Goal: Task Accomplishment & Management: Use online tool/utility

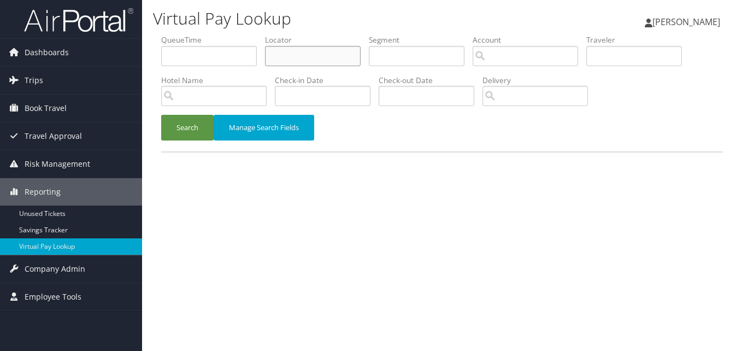
click at [306, 56] on input "text" at bounding box center [313, 56] width 96 height 20
paste input "IBUMFS"
click at [177, 123] on button "Search" at bounding box center [187, 128] width 52 height 26
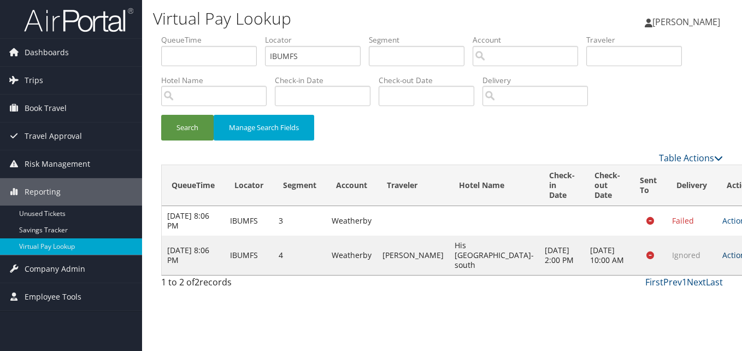
click at [723, 260] on link "Actions" at bounding box center [740, 255] width 34 height 10
click at [682, 286] on link "Logs" at bounding box center [676, 294] width 69 height 19
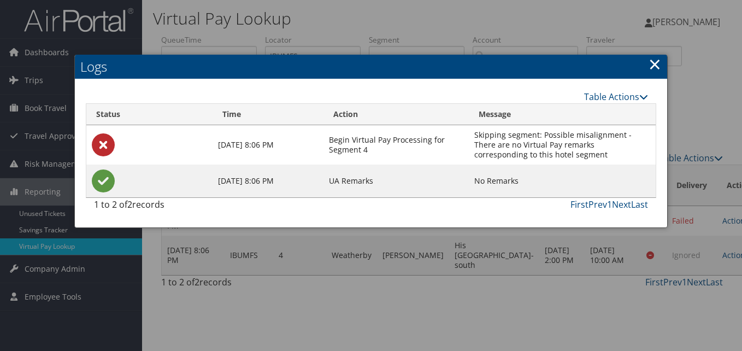
click at [658, 58] on link "×" at bounding box center [655, 64] width 13 height 22
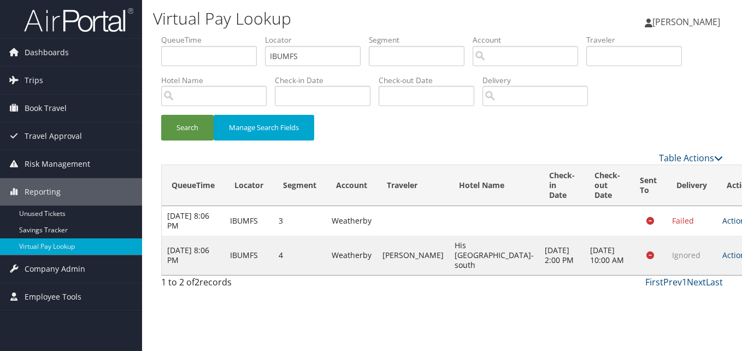
click at [723, 219] on link "Actions" at bounding box center [740, 220] width 34 height 10
click at [670, 254] on link "Logs" at bounding box center [676, 255] width 69 height 19
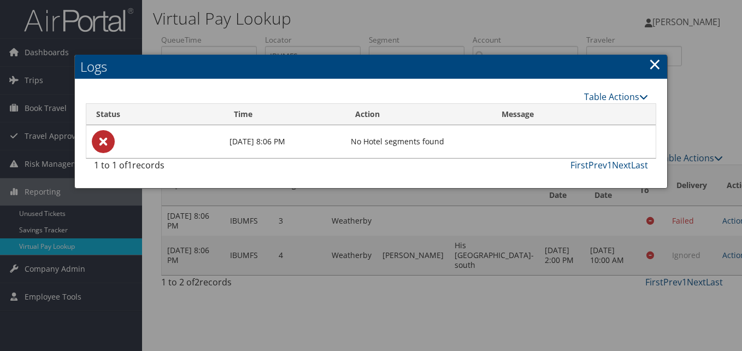
click at [657, 63] on link "×" at bounding box center [655, 64] width 13 height 22
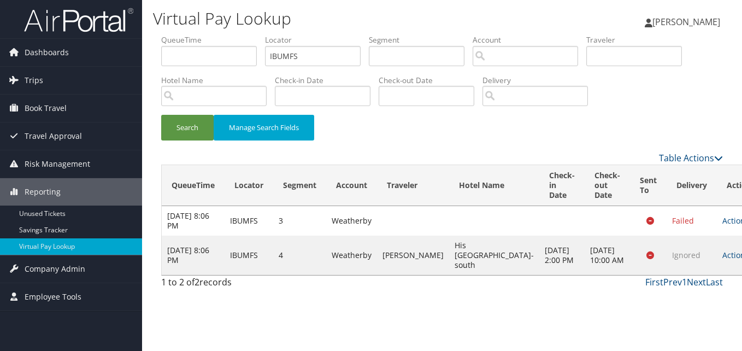
click at [717, 249] on td "Actions Resend Logs View Itinerary" at bounding box center [741, 255] width 48 height 39
click at [717, 252] on td "Actions Resend Logs View Itinerary" at bounding box center [741, 255] width 48 height 39
click at [723, 260] on link "Actions" at bounding box center [740, 255] width 34 height 10
click at [673, 291] on link "Logs" at bounding box center [676, 294] width 69 height 19
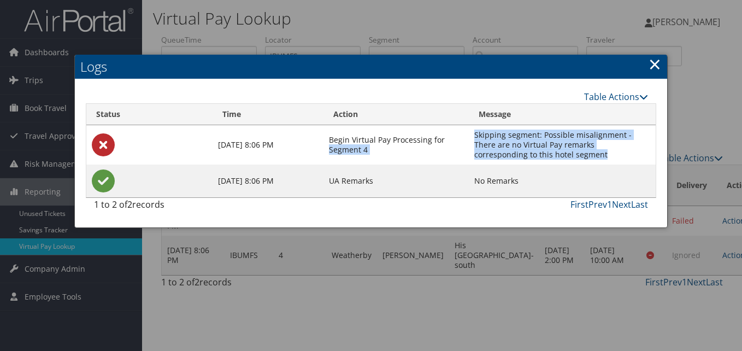
drag, startPoint x: 469, startPoint y: 139, endPoint x: 558, endPoint y: 158, distance: 91.0
click at [558, 158] on tr "Aug 20, 2025 8:06 PM Begin Virtual Pay Processing for Segment 4 Skipping segmen…" at bounding box center [370, 144] width 569 height 39
drag, startPoint x: 558, startPoint y: 158, endPoint x: 532, endPoint y: 160, distance: 26.3
click at [555, 159] on td "Skipping segment: Possible misalignment - There are no Virtual Pay remarks corr…" at bounding box center [562, 144] width 187 height 39
drag, startPoint x: 481, startPoint y: 142, endPoint x: 554, endPoint y: 153, distance: 74.1
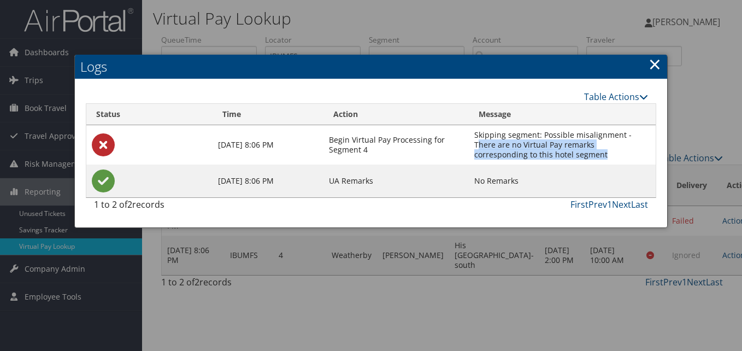
click at [554, 153] on td "Skipping segment: Possible misalignment - There are no Virtual Pay remarks corr…" at bounding box center [562, 144] width 187 height 39
drag, startPoint x: 554, startPoint y: 153, endPoint x: 562, endPoint y: 154, distance: 8.2
click at [562, 154] on td "Skipping segment: Possible misalignment - There are no Virtual Pay remarks corr…" at bounding box center [562, 144] width 187 height 39
copy td "There are no Virtual Pay remarks corresponding to this hotel segment"
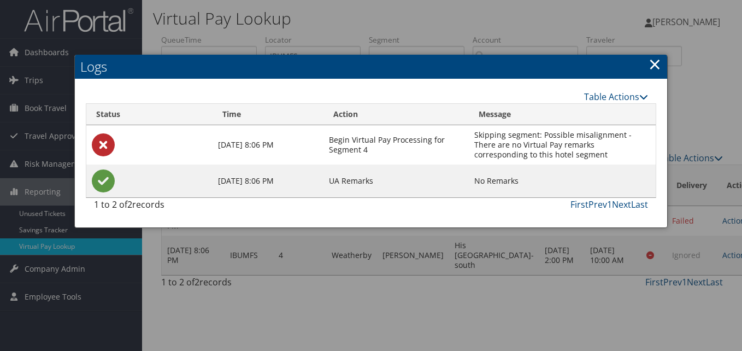
click at [657, 64] on link "×" at bounding box center [655, 64] width 13 height 22
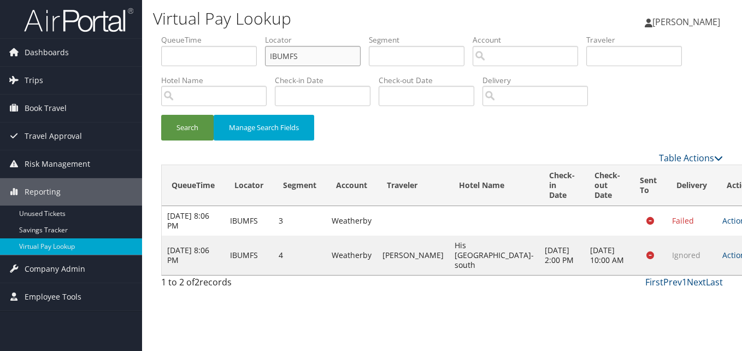
drag, startPoint x: 319, startPoint y: 53, endPoint x: 252, endPoint y: 50, distance: 67.3
click at [253, 34] on ul "QueueTime Locator IBUMFS Segment Account Traveler Hotel Name Check-in Date Chec…" at bounding box center [442, 34] width 562 height 0
paste input "QUEQOJ"
type input "QUEQOJ"
click at [161, 115] on button "Search" at bounding box center [187, 128] width 52 height 26
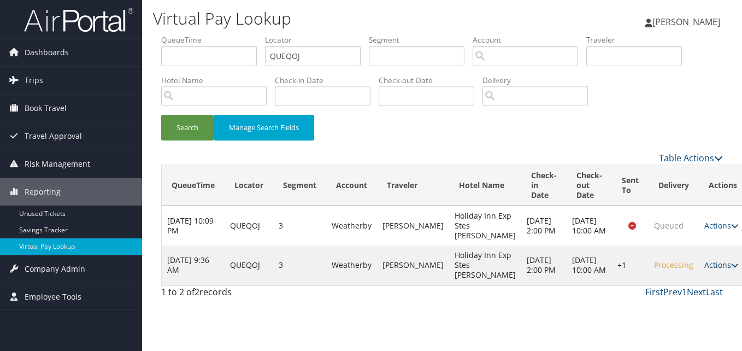
click at [704, 270] on link "Actions" at bounding box center [721, 265] width 34 height 10
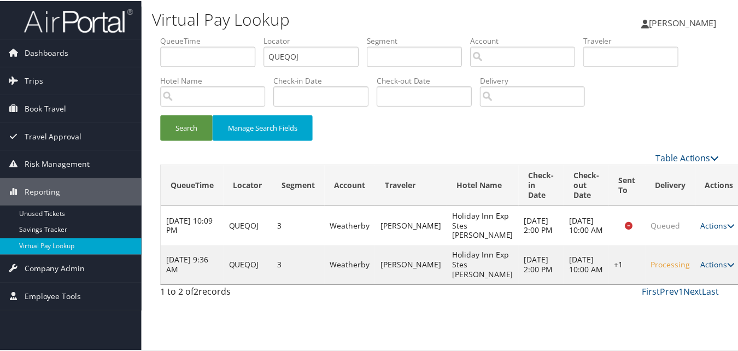
scroll to position [10, 0]
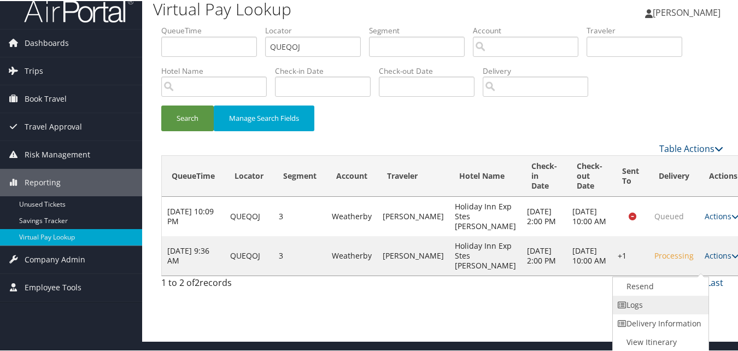
click at [635, 307] on link "Logs" at bounding box center [659, 304] width 93 height 19
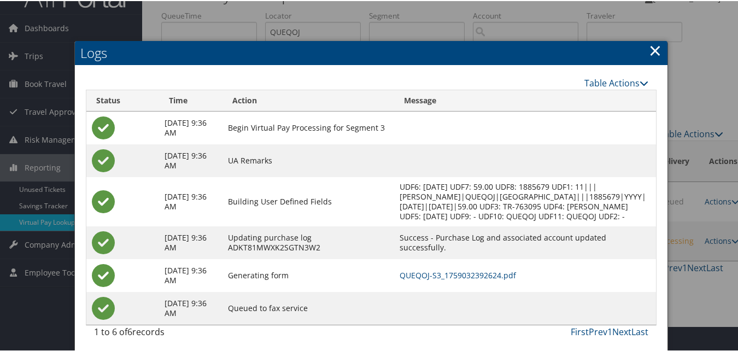
scroll to position [38, 0]
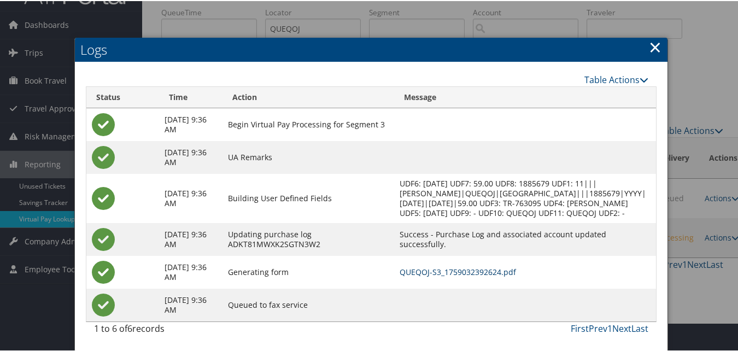
click at [486, 269] on link "QUEQOJ-S3_1759032392624.pdf" at bounding box center [458, 271] width 116 height 10
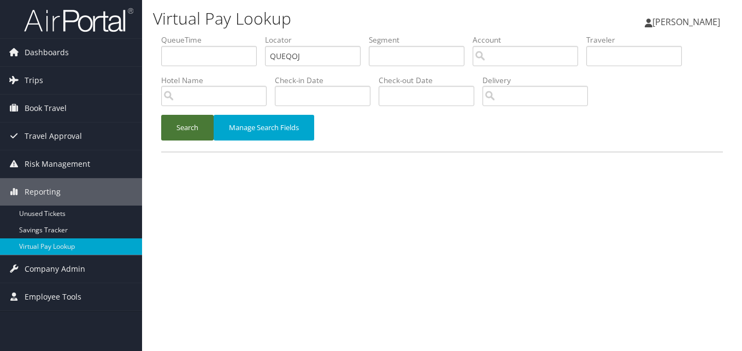
click at [169, 121] on button "Search" at bounding box center [187, 128] width 52 height 26
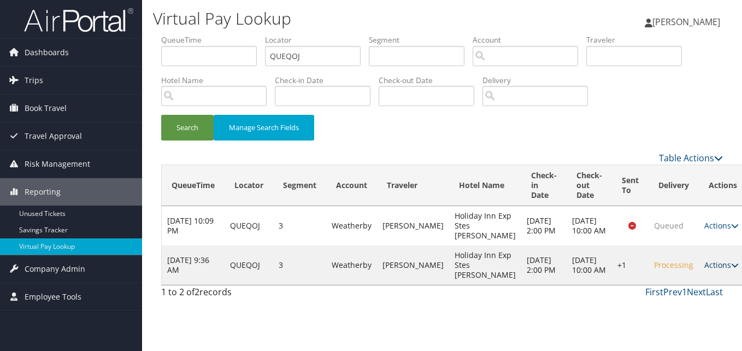
click at [704, 270] on link "Actions" at bounding box center [721, 265] width 34 height 10
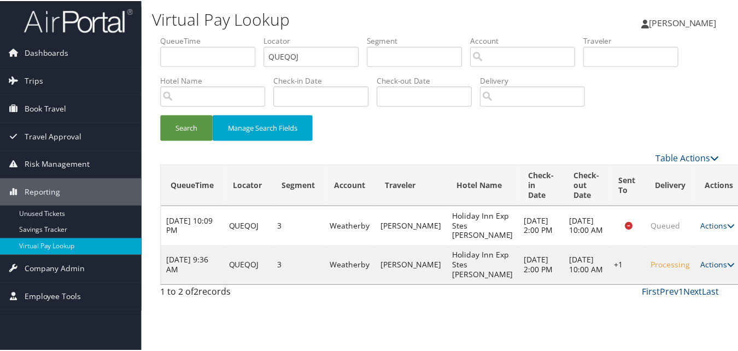
scroll to position [10, 0]
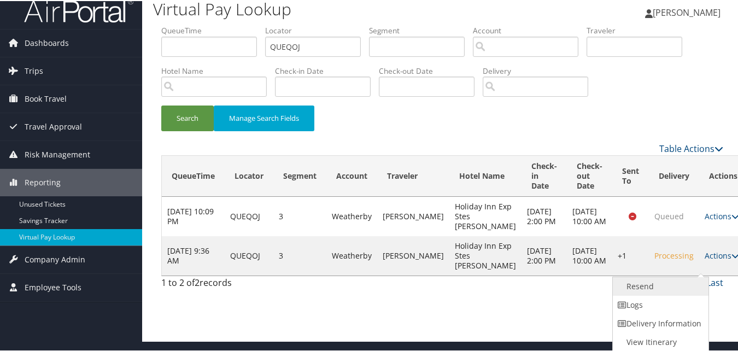
click at [638, 281] on link "Resend" at bounding box center [659, 285] width 93 height 19
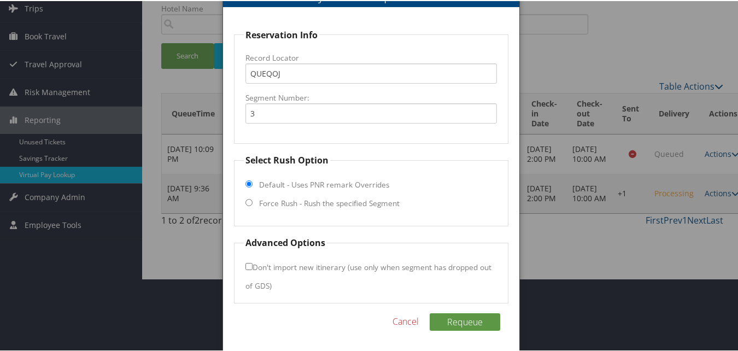
scroll to position [74, 0]
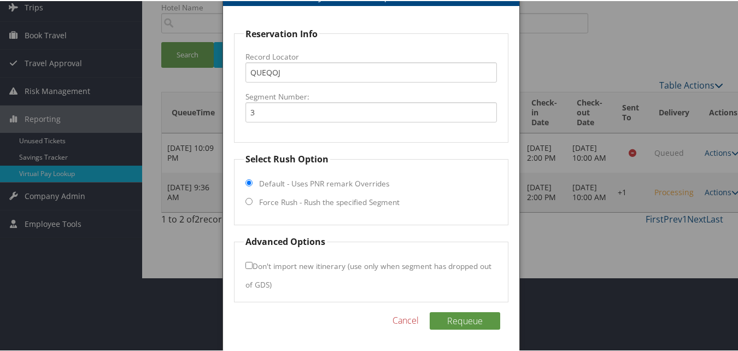
click at [303, 201] on label "Force Rush - Rush the specified Segment" at bounding box center [329, 201] width 140 height 11
click at [252, 201] on input "Force Rush - Rush the specified Segment" at bounding box center [248, 200] width 7 height 7
radio input "true"
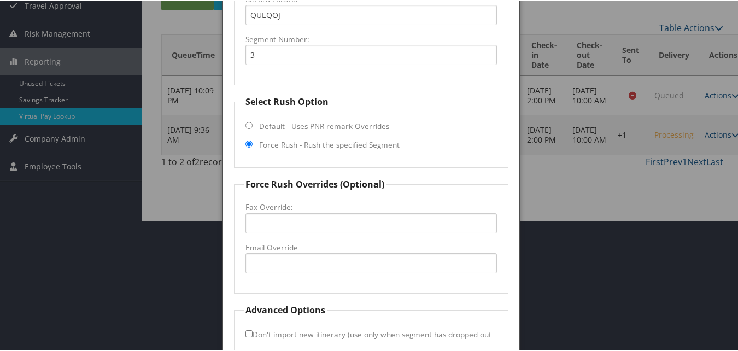
scroll to position [183, 0]
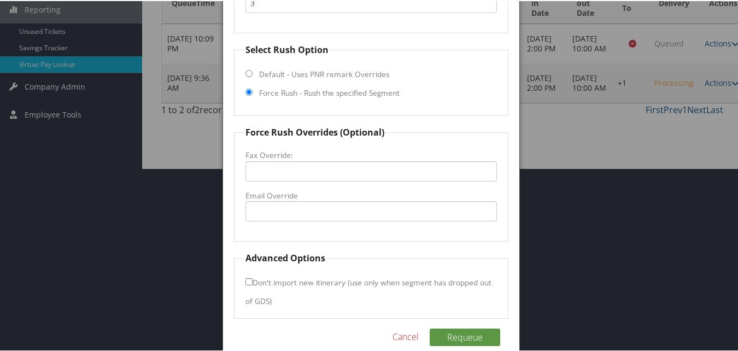
drag, startPoint x: 326, startPoint y: 222, endPoint x: 331, endPoint y: 209, distance: 14.3
click at [326, 221] on fieldset "Force Rush Overrides (Optional) Fax Override: Email Override" at bounding box center [371, 183] width 274 height 116
click at [331, 209] on input "Email Override" at bounding box center [370, 210] width 251 height 20
drag, startPoint x: 307, startPoint y: 215, endPoint x: 326, endPoint y: 184, distance: 36.6
click at [307, 215] on input "holidayinn." at bounding box center [370, 210] width 251 height 20
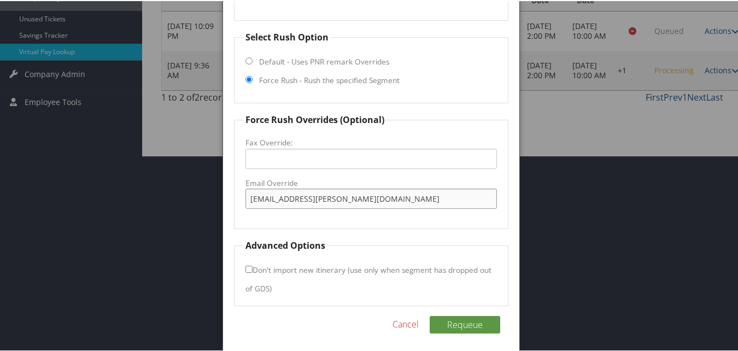
scroll to position [199, 0]
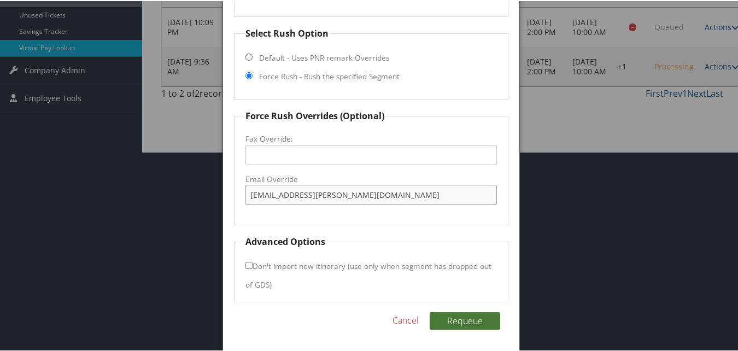
type input "holidayinn.willcox.8@gmail.com"
click at [459, 321] on button "Requeue" at bounding box center [465, 319] width 71 height 17
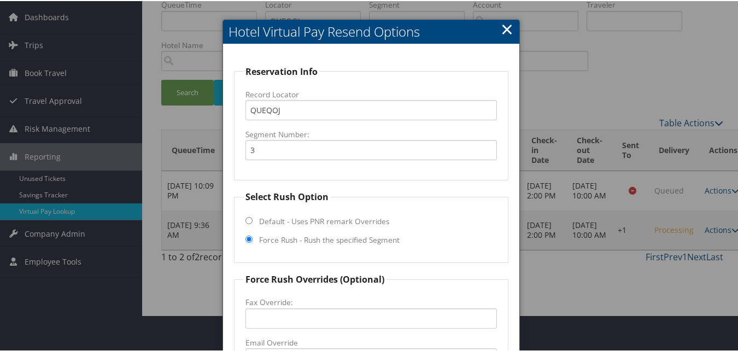
scroll to position [36, 0]
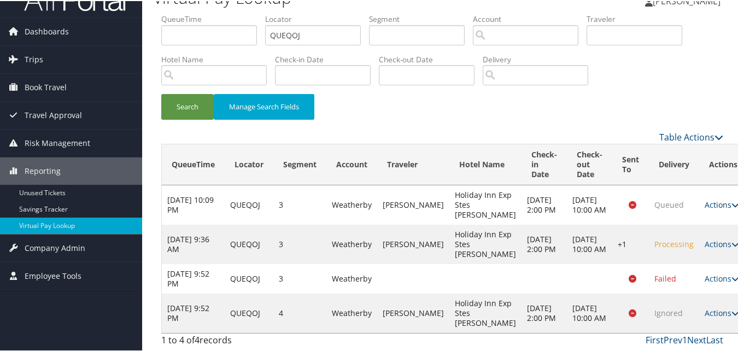
click at [704, 198] on link "Actions" at bounding box center [721, 203] width 34 height 10
click at [701, 244] on link "Logs" at bounding box center [696, 253] width 45 height 19
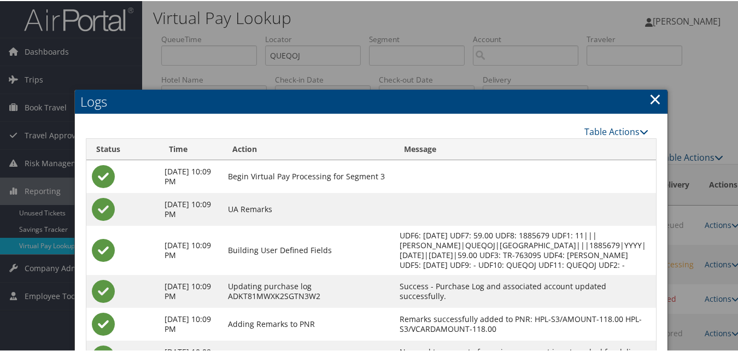
scroll to position [0, 0]
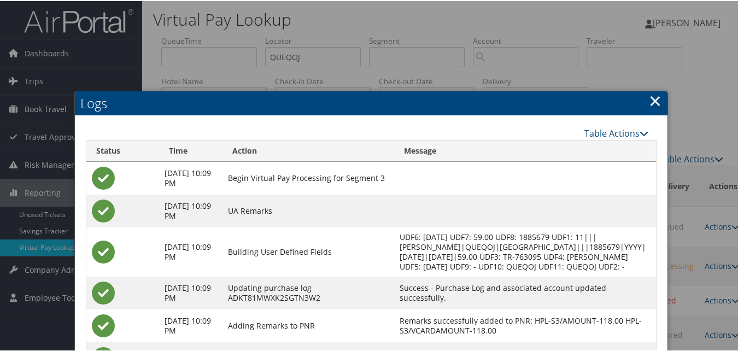
click at [650, 100] on link "×" at bounding box center [655, 100] width 13 height 22
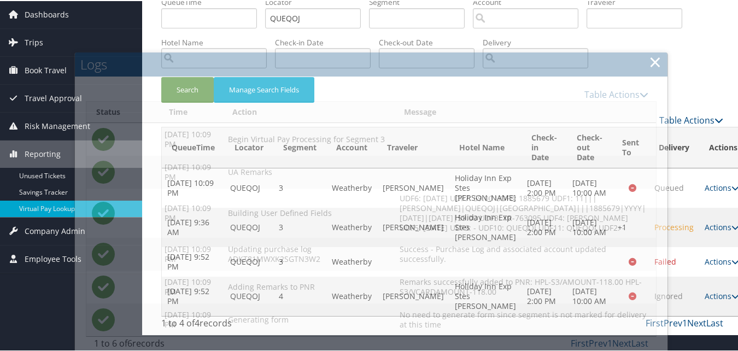
scroll to position [51, 0]
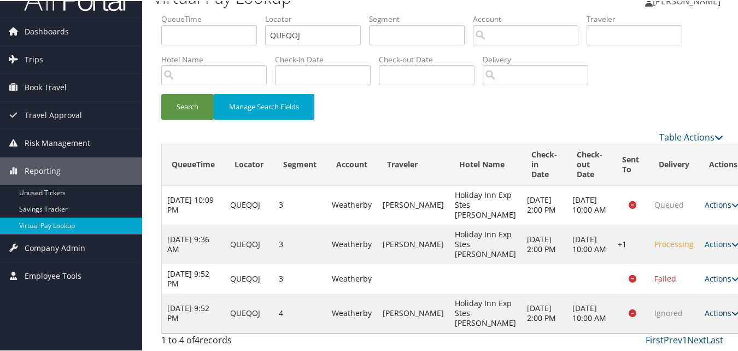
click at [731, 308] on icon at bounding box center [735, 312] width 8 height 8
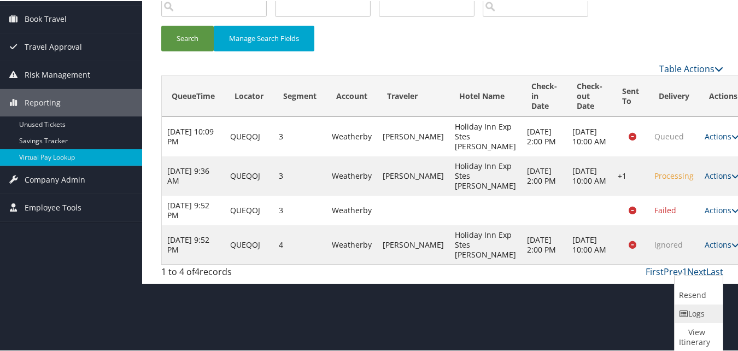
click at [688, 309] on link "Logs" at bounding box center [696, 312] width 45 height 19
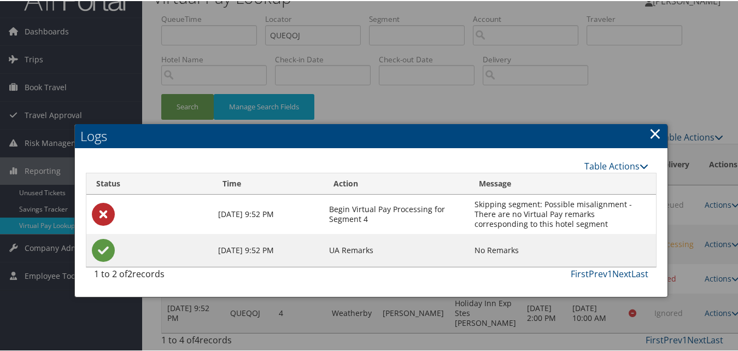
drag, startPoint x: 244, startPoint y: 217, endPoint x: 295, endPoint y: 219, distance: 51.4
click at [295, 233] on td "Sep 29, 2025 9:52 PM" at bounding box center [268, 249] width 111 height 33
drag, startPoint x: 295, startPoint y: 219, endPoint x: 490, endPoint y: 231, distance: 194.9
click at [490, 233] on td "No Remarks" at bounding box center [562, 249] width 187 height 33
drag, startPoint x: 490, startPoint y: 231, endPoint x: 460, endPoint y: 226, distance: 30.4
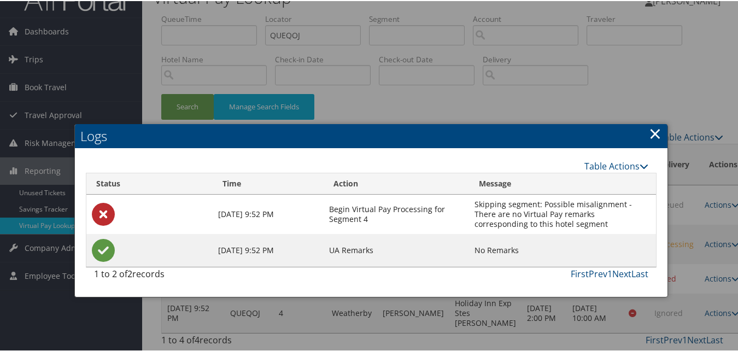
click at [460, 233] on td "UA Remarks" at bounding box center [396, 249] width 145 height 33
drag, startPoint x: 473, startPoint y: 222, endPoint x: 519, endPoint y: 221, distance: 45.4
click at [519, 233] on td "No Remarks" at bounding box center [562, 249] width 187 height 33
drag, startPoint x: 519, startPoint y: 221, endPoint x: 451, endPoint y: 217, distance: 67.9
click at [414, 233] on td "UA Remarks" at bounding box center [396, 249] width 145 height 33
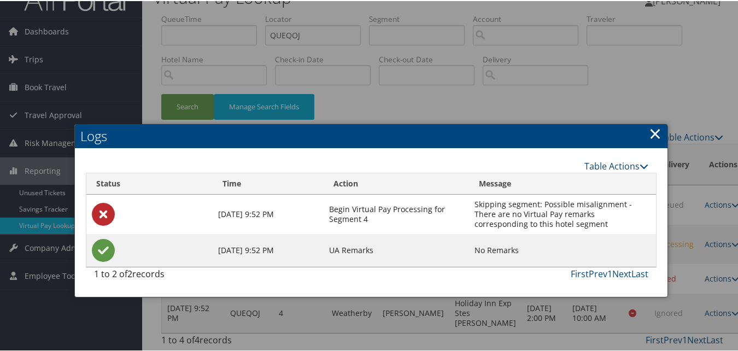
click at [649, 121] on link "×" at bounding box center [655, 132] width 13 height 22
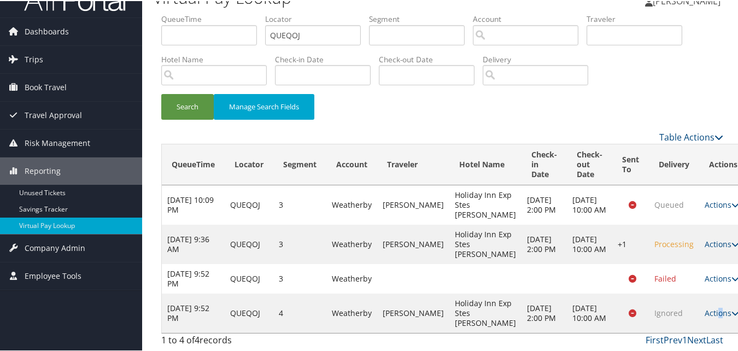
click at [704, 307] on link "Actions" at bounding box center [721, 312] width 34 height 10
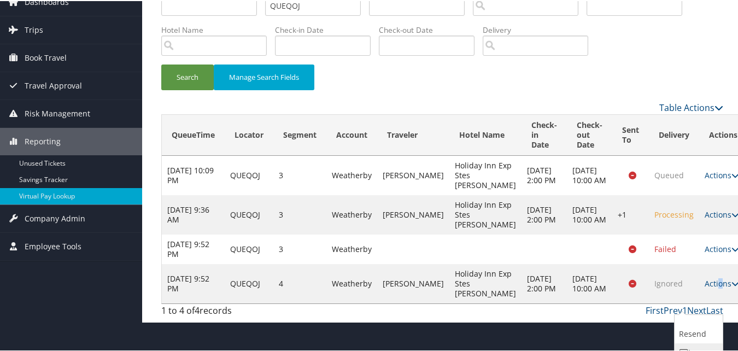
scroll to position [90, 0]
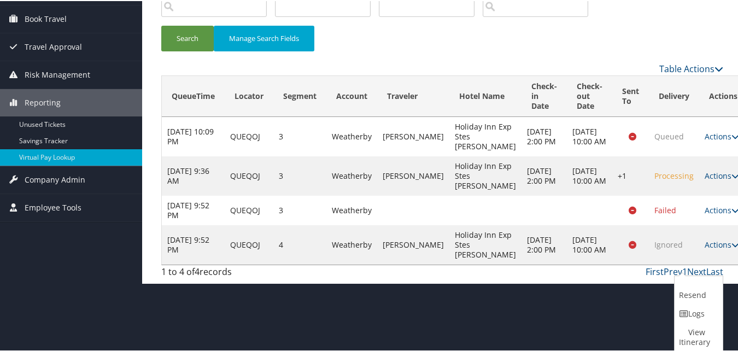
drag, startPoint x: 690, startPoint y: 307, endPoint x: 682, endPoint y: 312, distance: 9.6
click at [682, 312] on icon at bounding box center [684, 313] width 10 height 8
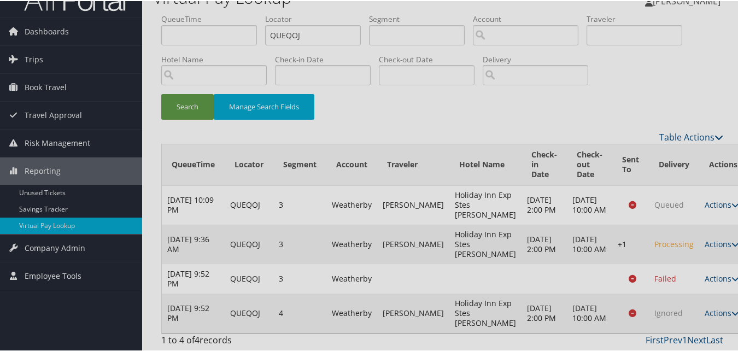
scroll to position [51, 0]
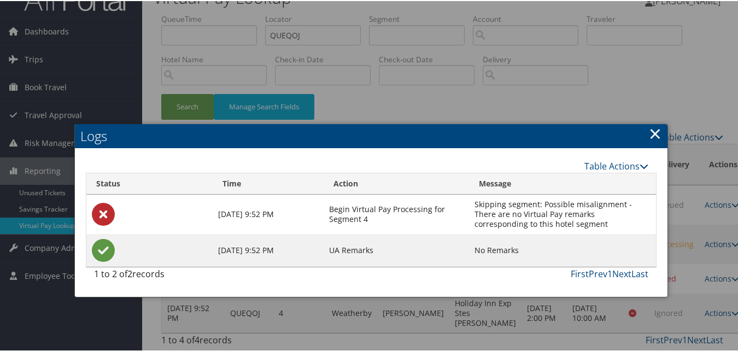
click at [649, 121] on link "×" at bounding box center [655, 132] width 13 height 22
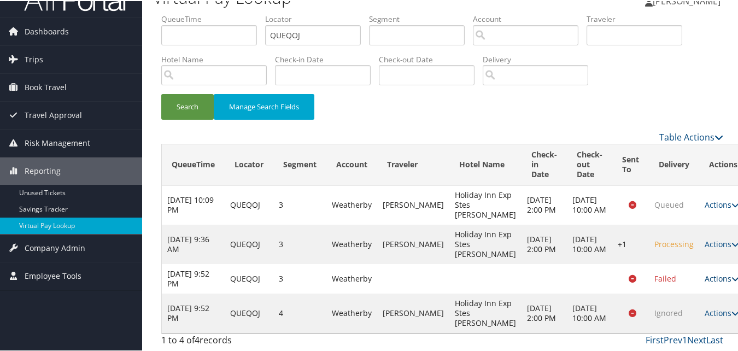
click at [704, 272] on link "Actions" at bounding box center [721, 277] width 34 height 10
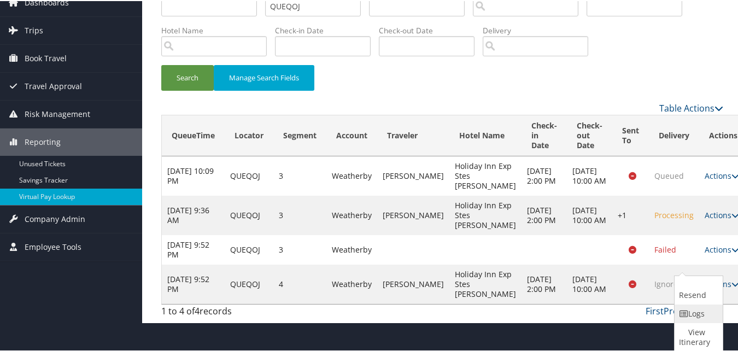
click at [686, 307] on link "Logs" at bounding box center [696, 312] width 45 height 19
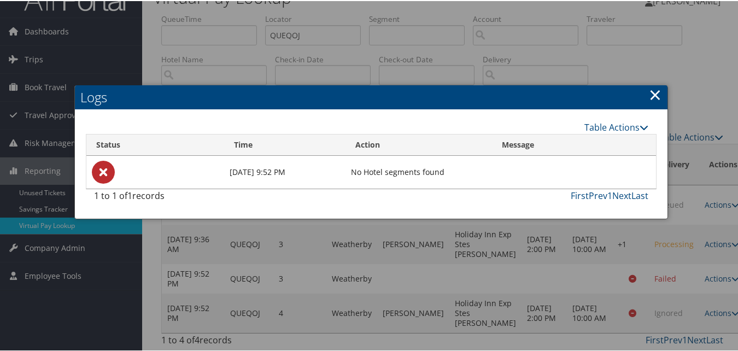
click at [658, 84] on h2 "Logs" at bounding box center [371, 96] width 592 height 24
click at [649, 83] on link "×" at bounding box center [655, 94] width 13 height 22
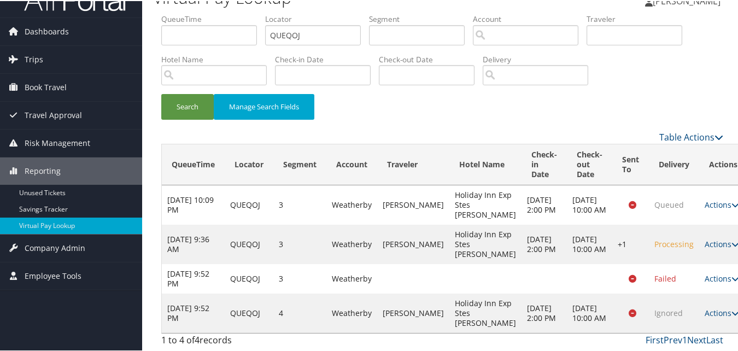
click at [699, 234] on td "Actions Resend Logs Delivery Information View Itinerary" at bounding box center [723, 243] width 48 height 39
click at [704, 238] on link "Actions" at bounding box center [721, 243] width 34 height 10
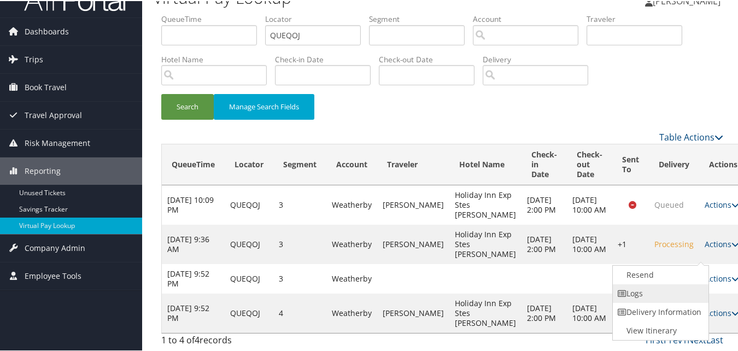
click at [661, 283] on link "Logs" at bounding box center [659, 292] width 93 height 19
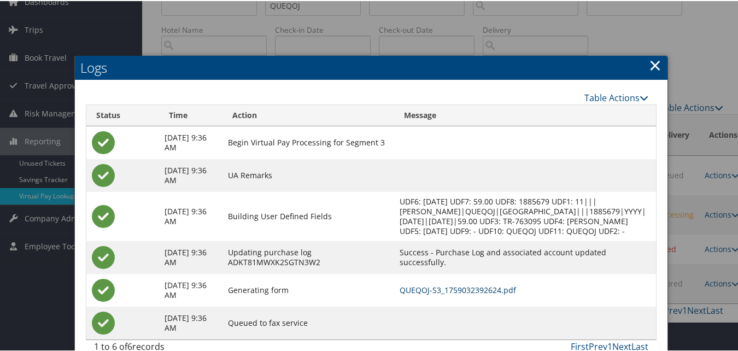
click at [500, 294] on link "QUEQOJ-S3_1759032392624.pdf" at bounding box center [458, 289] width 116 height 10
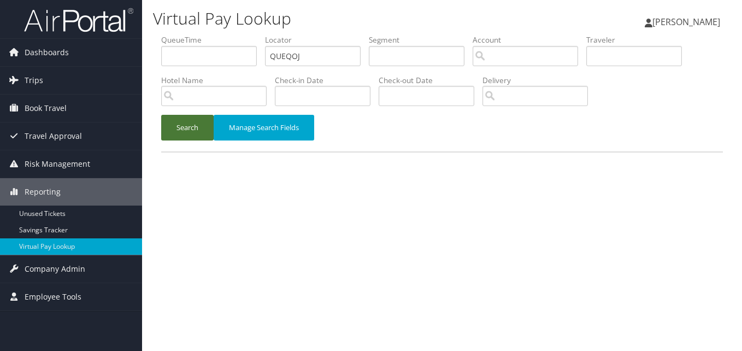
click at [173, 124] on button "Search" at bounding box center [187, 128] width 52 height 26
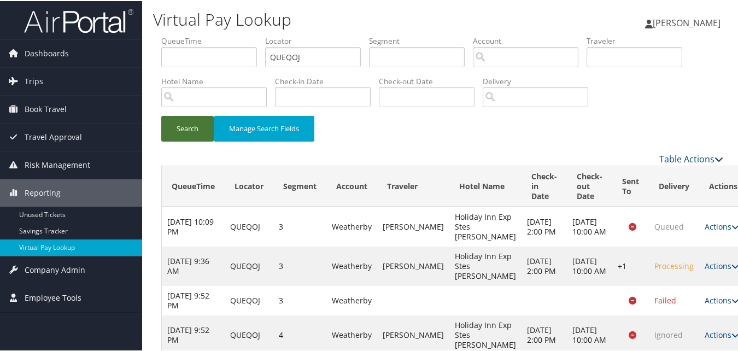
scroll to position [51, 0]
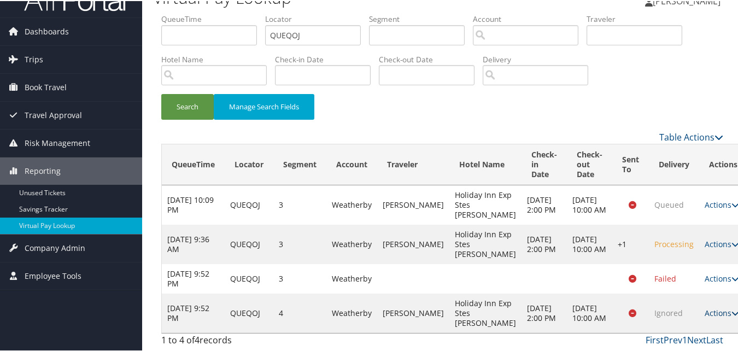
click at [704, 307] on link "Actions" at bounding box center [721, 312] width 34 height 10
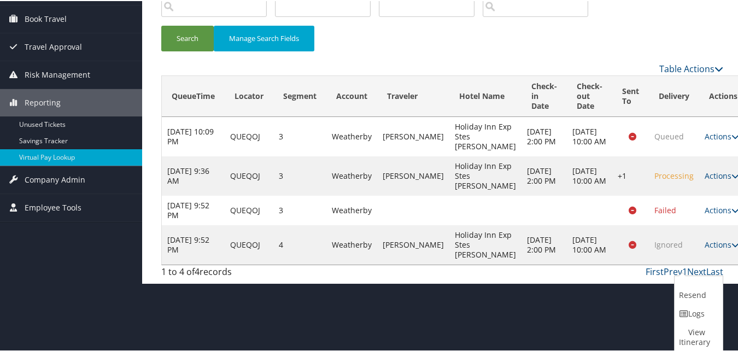
click at [654, 249] on span "Ignored" at bounding box center [668, 243] width 28 height 10
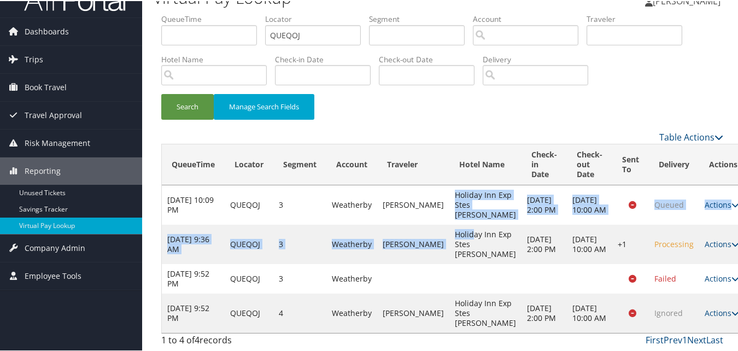
drag, startPoint x: 443, startPoint y: 162, endPoint x: 466, endPoint y: 205, distance: 49.1
click at [466, 205] on tbody "[DATE] 10:09 PM QUEQOJ 3 [PERSON_NAME] [PERSON_NAME] Holiday Inn Exp Stes [PERS…" at bounding box center [454, 258] width 585 height 148
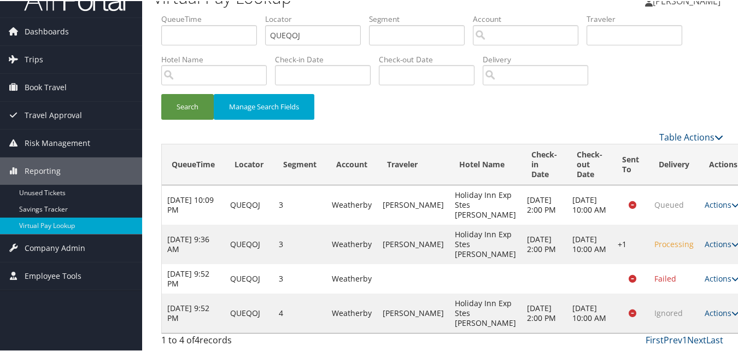
drag, startPoint x: 466, startPoint y: 205, endPoint x: 471, endPoint y: 252, distance: 47.3
click at [474, 263] on td at bounding box center [485, 278] width 72 height 30
drag, startPoint x: 446, startPoint y: 213, endPoint x: 472, endPoint y: 250, distance: 45.2
click at [472, 250] on td "Holiday Inn Exp Stes [PERSON_NAME]" at bounding box center [485, 243] width 72 height 39
drag, startPoint x: 472, startPoint y: 250, endPoint x: 465, endPoint y: 261, distance: 13.0
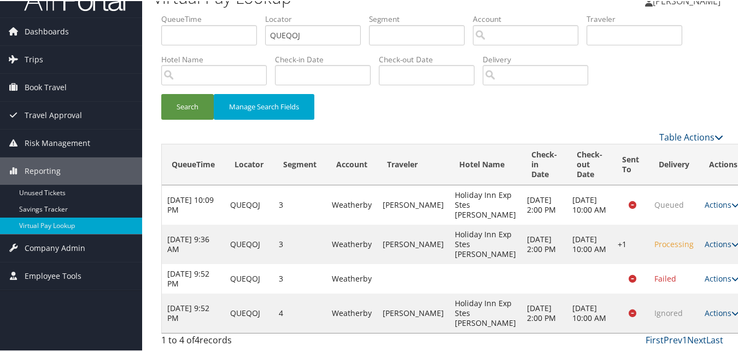
click at [466, 263] on td at bounding box center [485, 278] width 72 height 30
drag, startPoint x: 452, startPoint y: 289, endPoint x: 464, endPoint y: 316, distance: 30.4
click at [464, 316] on td "Holiday Inn Exp Stes [PERSON_NAME]" at bounding box center [485, 311] width 72 height 39
drag, startPoint x: 464, startPoint y: 316, endPoint x: 564, endPoint y: 329, distance: 100.8
click at [473, 331] on td "Holiday Inn Exp Stes [PERSON_NAME]" at bounding box center [485, 311] width 72 height 39
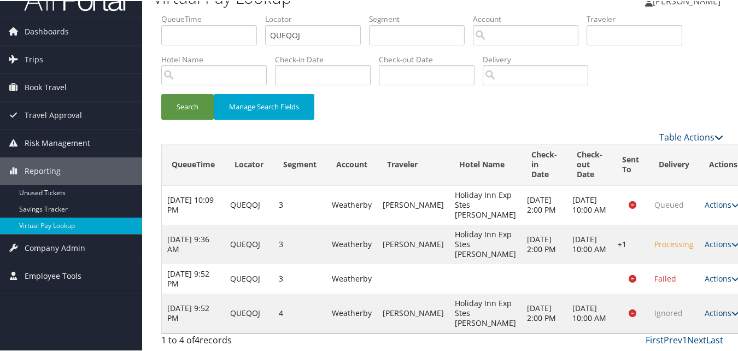
click at [704, 307] on link "Actions" at bounding box center [721, 312] width 34 height 10
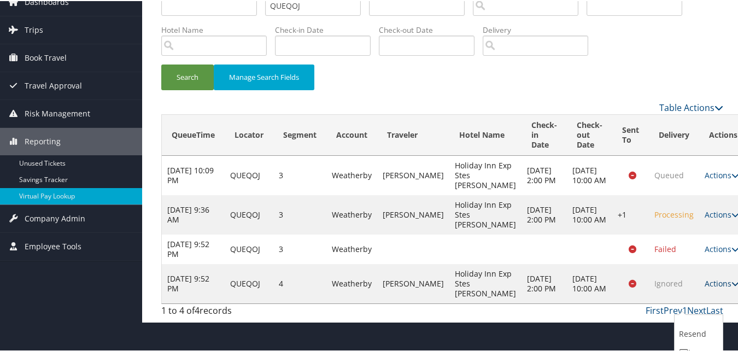
scroll to position [90, 0]
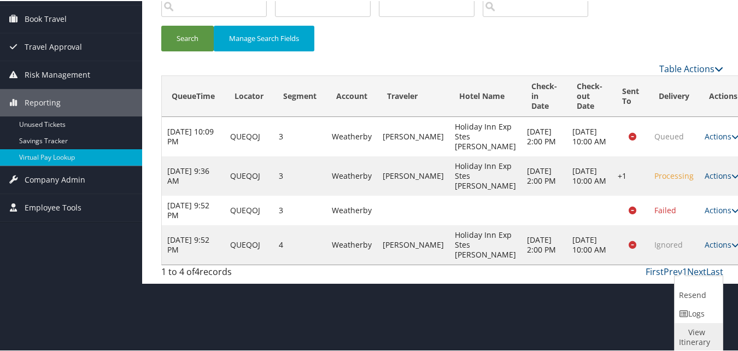
click at [696, 334] on link "View Itinerary" at bounding box center [696, 336] width 45 height 28
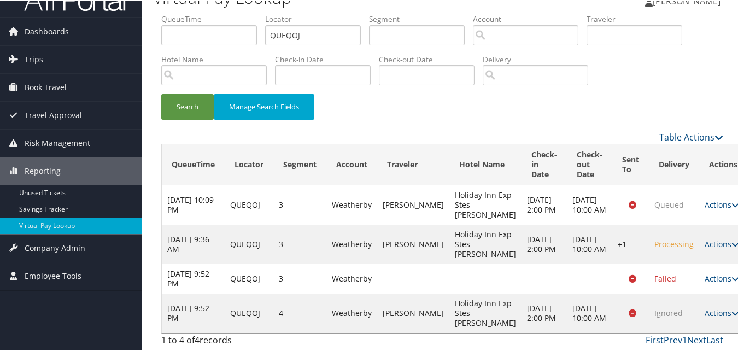
scroll to position [51, 0]
click at [704, 307] on link "Actions" at bounding box center [721, 312] width 34 height 10
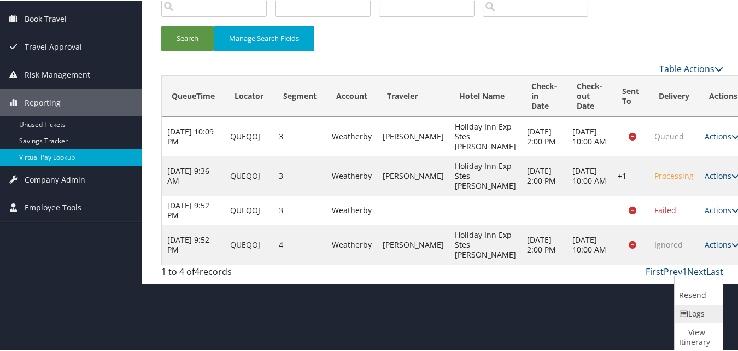
click at [706, 316] on link "Logs" at bounding box center [696, 312] width 45 height 19
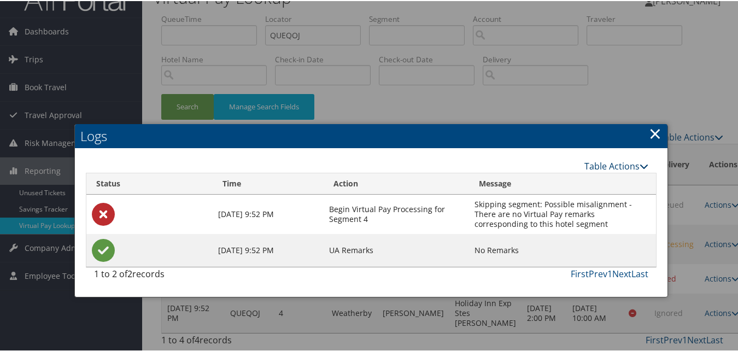
click at [610, 159] on link "Table Actions" at bounding box center [616, 165] width 64 height 12
click at [657, 123] on h2 "Logs" at bounding box center [371, 135] width 592 height 24
click at [649, 121] on link "×" at bounding box center [655, 132] width 13 height 22
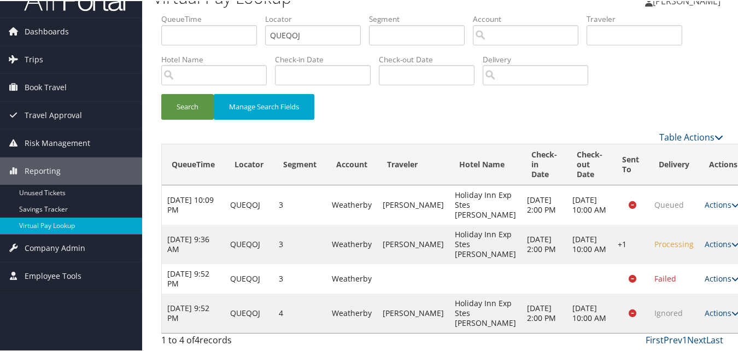
click at [704, 272] on link "Actions" at bounding box center [721, 277] width 34 height 10
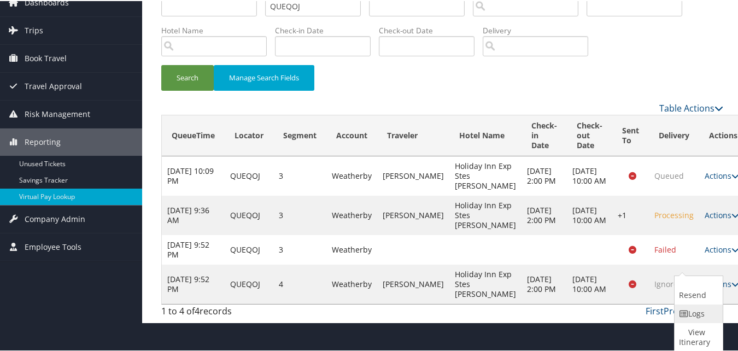
click at [704, 317] on link "Logs" at bounding box center [696, 312] width 45 height 19
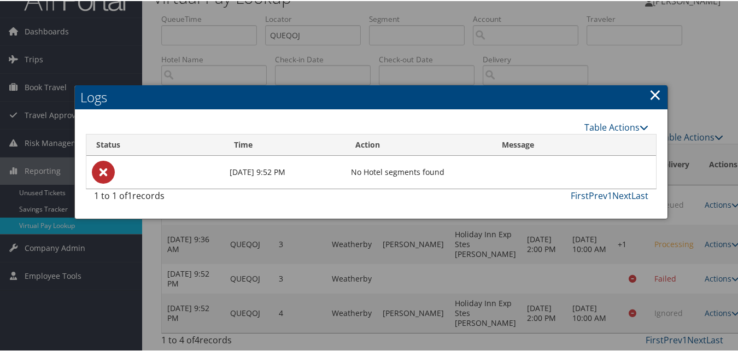
click at [650, 83] on link "×" at bounding box center [655, 94] width 13 height 22
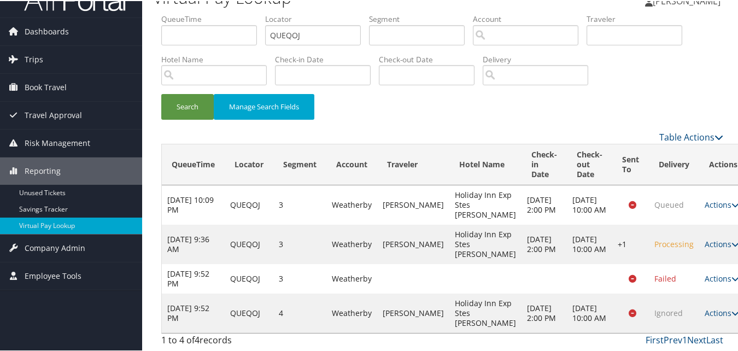
drag, startPoint x: 171, startPoint y: 225, endPoint x: 193, endPoint y: 236, distance: 24.9
click at [193, 236] on td "[DATE] 9:36 AM" at bounding box center [193, 243] width 63 height 39
drag, startPoint x: 193, startPoint y: 236, endPoint x: 186, endPoint y: 248, distance: 14.0
click at [186, 248] on td "[DATE] 9:36 AM" at bounding box center [193, 243] width 63 height 39
drag, startPoint x: 172, startPoint y: 266, endPoint x: 241, endPoint y: 273, distance: 69.2
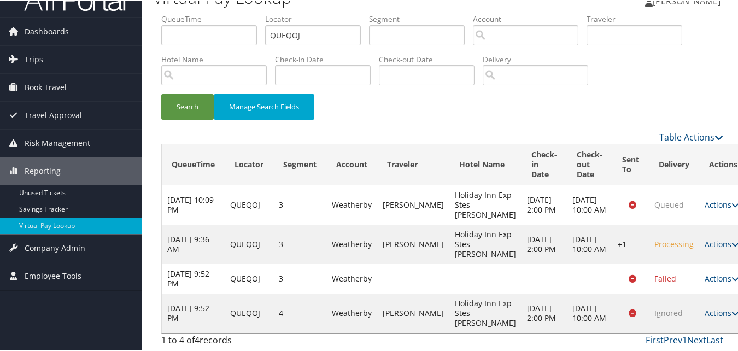
click at [241, 273] on tr "[DATE] 9:52 PM QUEQOJ 3 Weatherby Failed Actions Resend Logs View Itinerary" at bounding box center [454, 278] width 585 height 30
drag, startPoint x: 241, startPoint y: 273, endPoint x: 214, endPoint y: 281, distance: 28.0
click at [220, 281] on td "[DATE] 9:52 PM" at bounding box center [193, 278] width 63 height 30
click at [704, 238] on link "Actions" at bounding box center [721, 243] width 34 height 10
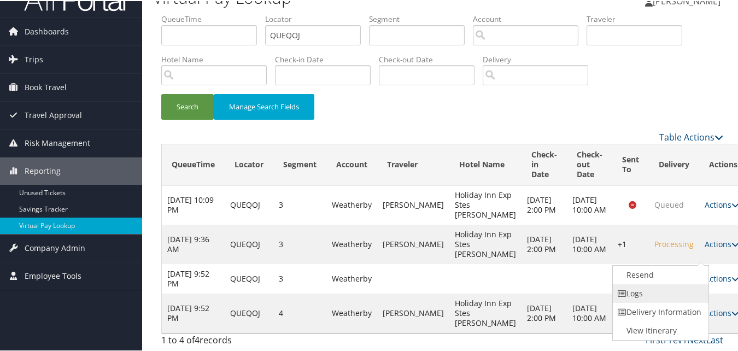
click at [646, 283] on link "Logs" at bounding box center [659, 292] width 93 height 19
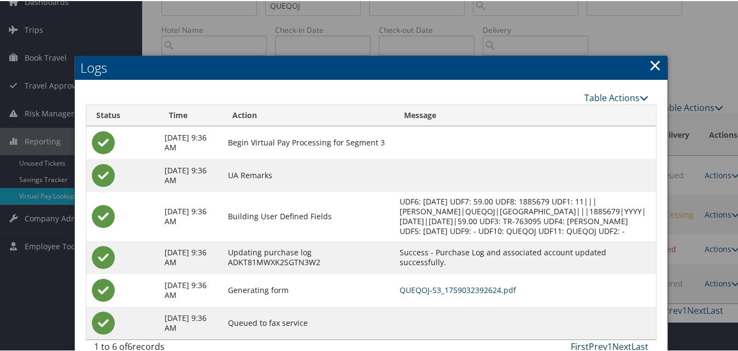
scroll to position [79, 0]
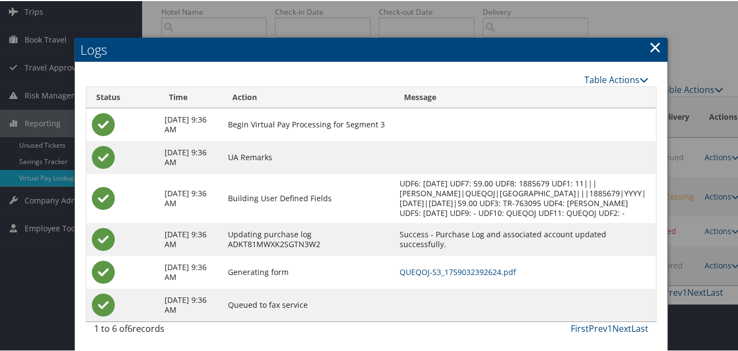
click at [649, 37] on link "×" at bounding box center [655, 46] width 13 height 22
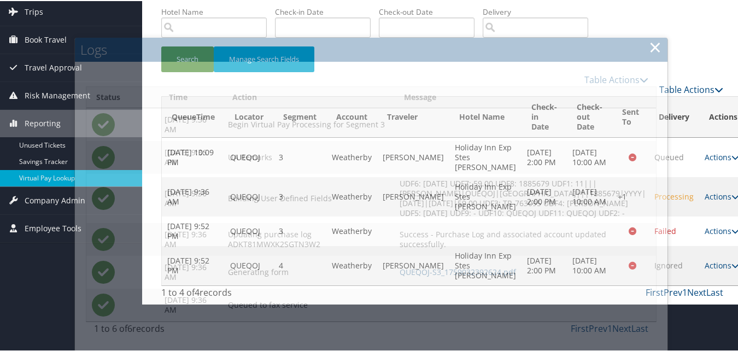
scroll to position [51, 0]
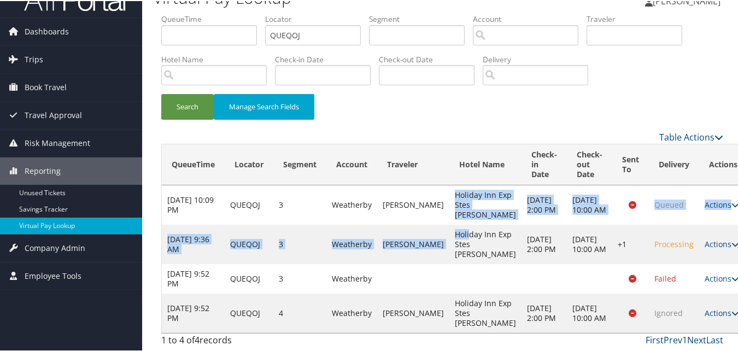
drag, startPoint x: 446, startPoint y: 160, endPoint x: 461, endPoint y: 213, distance: 55.0
click at [461, 213] on tbody "[DATE] 10:09 PM QUEQOJ 3 [PERSON_NAME] [PERSON_NAME] Holiday Inn Exp Stes [PERS…" at bounding box center [454, 258] width 585 height 148
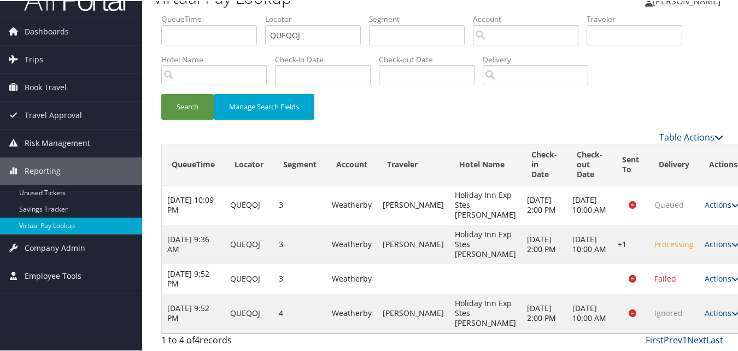
drag, startPoint x: 461, startPoint y: 213, endPoint x: 456, endPoint y: 263, distance: 51.0
click at [456, 264] on td at bounding box center [485, 278] width 72 height 30
click at [522, 297] on td "[DATE] 2:00 PM" at bounding box center [543, 311] width 45 height 39
click at [699, 312] on td "Actions Resend Logs View Itinerary" at bounding box center [723, 311] width 48 height 39
click at [704, 310] on link "Actions" at bounding box center [721, 312] width 34 height 10
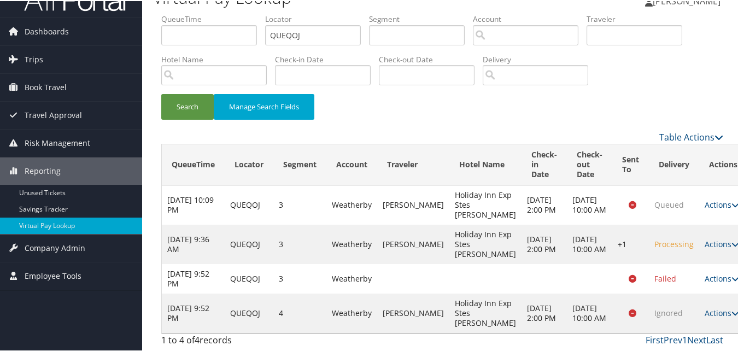
scroll to position [90, 0]
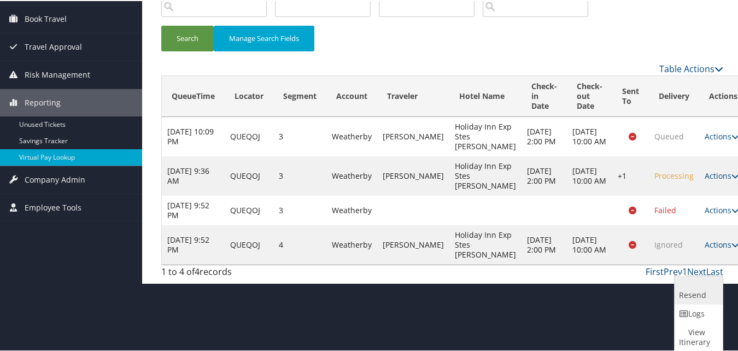
click at [688, 289] on link "Resend" at bounding box center [696, 289] width 45 height 28
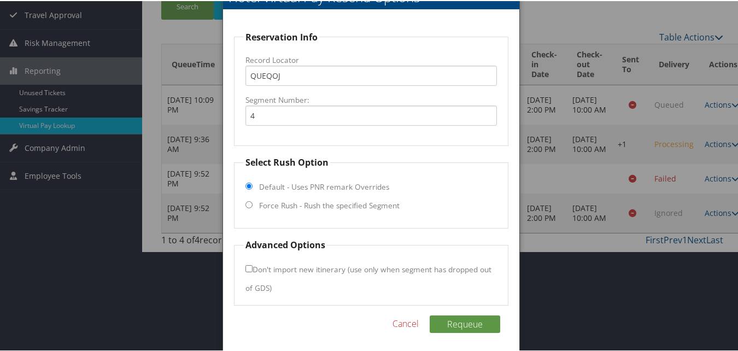
scroll to position [125, 0]
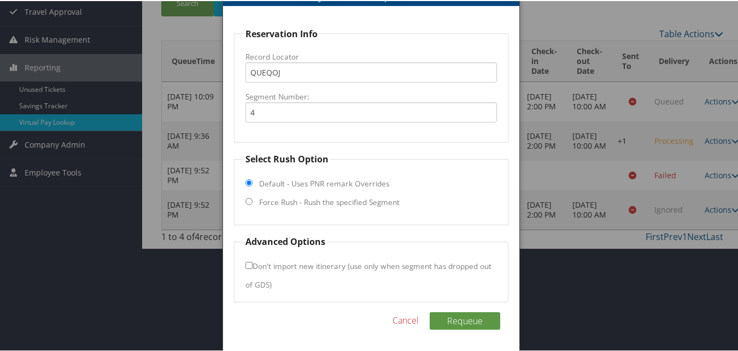
click at [365, 203] on label "Force Rush - Rush the specified Segment" at bounding box center [329, 201] width 140 height 11
click at [252, 203] on input "Force Rush - Rush the specified Segment" at bounding box center [248, 200] width 7 height 7
radio input "true"
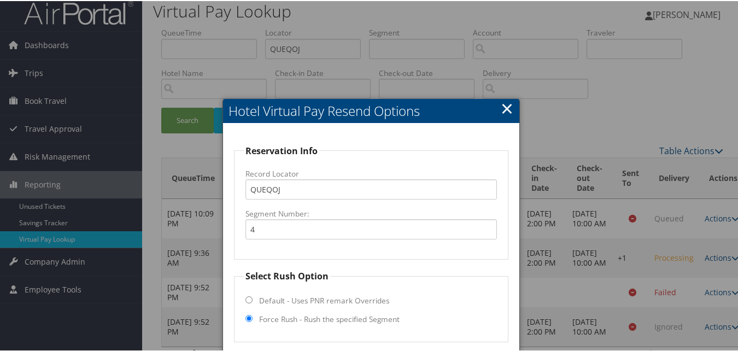
scroll to position [0, 0]
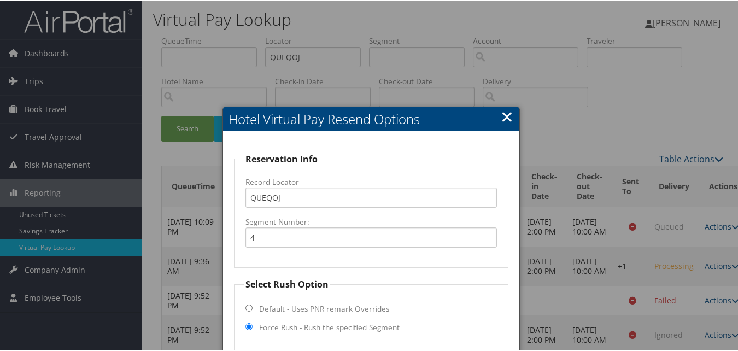
click at [503, 119] on link "×" at bounding box center [507, 115] width 13 height 22
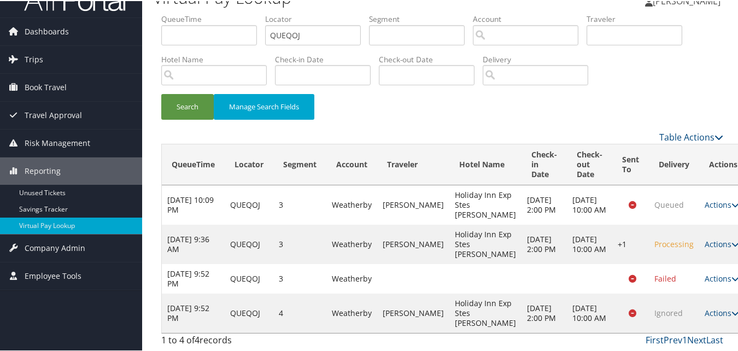
scroll to position [51, 0]
click at [699, 295] on td "Actions Resend Logs View Itinerary" at bounding box center [723, 311] width 48 height 39
click at [704, 309] on link "Actions" at bounding box center [721, 312] width 34 height 10
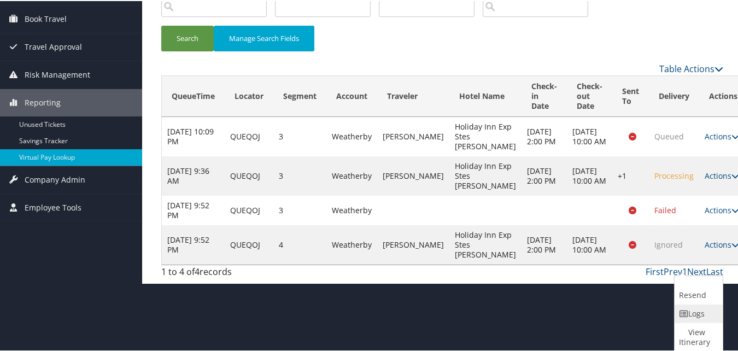
click at [702, 316] on link "Logs" at bounding box center [696, 312] width 45 height 19
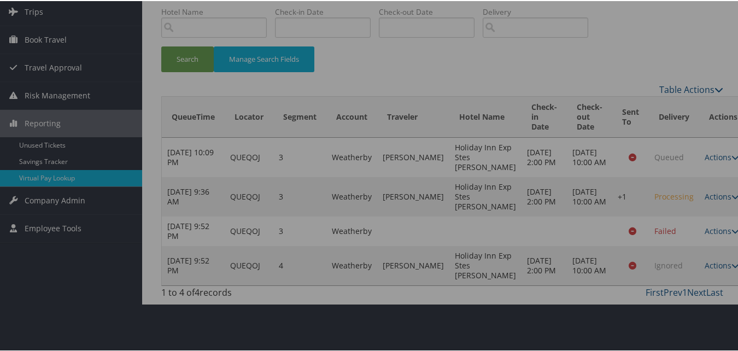
scroll to position [51, 0]
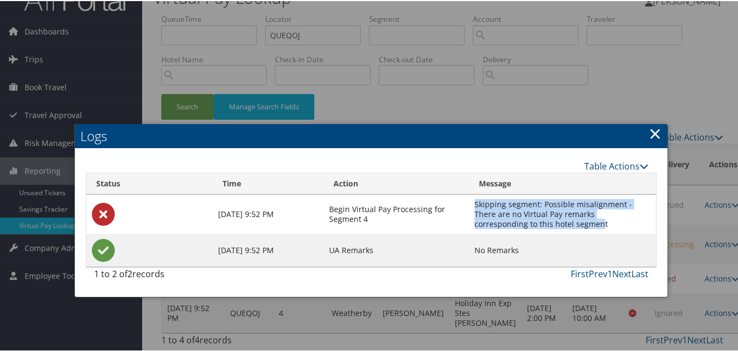
drag, startPoint x: 473, startPoint y: 173, endPoint x: 548, endPoint y: 192, distance: 77.4
click at [548, 193] on td "Skipping segment: Possible misalignment - There are no Virtual Pay remarks corr…" at bounding box center [562, 212] width 187 height 39
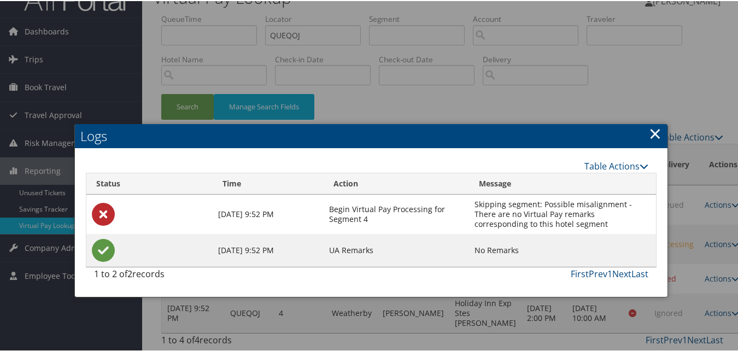
click at [425, 193] on td "Begin Virtual Pay Processing for Segment 4" at bounding box center [396, 212] width 145 height 39
click at [603, 267] on link "Prev" at bounding box center [598, 273] width 19 height 12
click at [602, 159] on link "Table Actions" at bounding box center [616, 165] width 64 height 12
click at [496, 193] on td "Skipping segment: Possible misalignment - There are no Virtual Pay remarks corr…" at bounding box center [562, 212] width 187 height 39
click at [356, 233] on td "UA Remarks" at bounding box center [396, 249] width 145 height 33
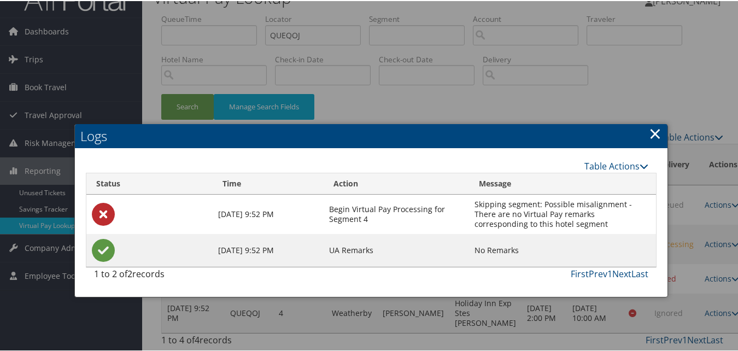
click at [93, 238] on icon at bounding box center [103, 249] width 23 height 23
drag, startPoint x: 447, startPoint y: 226, endPoint x: 559, endPoint y: 231, distance: 112.7
click at [559, 233] on tr "[DATE] 9:52 PM UA Remarks No Remarks" at bounding box center [370, 249] width 569 height 33
drag, startPoint x: 559, startPoint y: 231, endPoint x: 653, endPoint y: 100, distance: 161.4
click at [653, 121] on link "×" at bounding box center [655, 132] width 13 height 22
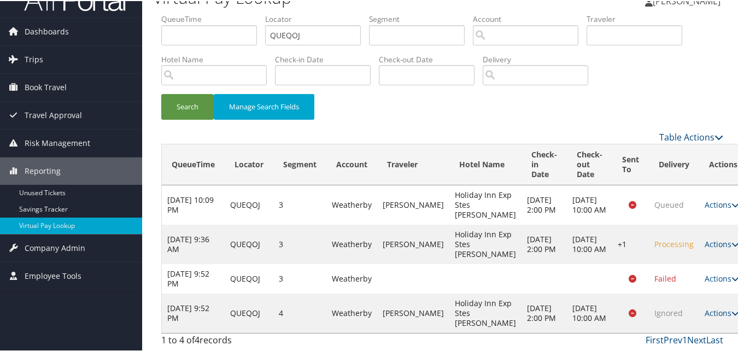
drag, startPoint x: 280, startPoint y: 305, endPoint x: 294, endPoint y: 308, distance: 13.9
click at [285, 306] on td "4" at bounding box center [299, 311] width 53 height 39
click at [521, 184] on td "[DATE] 2:00 PM" at bounding box center [543, 203] width 45 height 39
click at [704, 272] on link "Actions" at bounding box center [721, 277] width 34 height 10
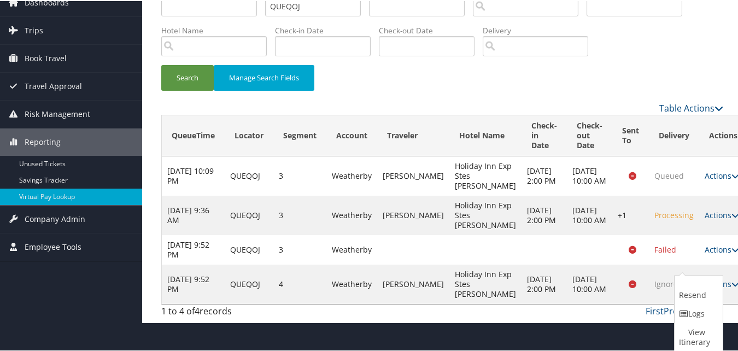
click at [649, 297] on td "Ignored" at bounding box center [674, 282] width 50 height 39
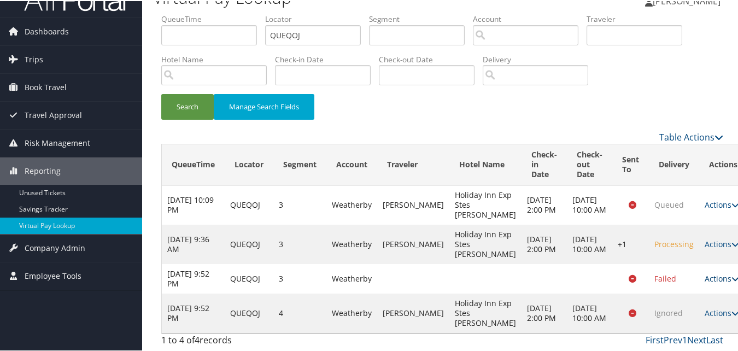
click at [731, 274] on icon at bounding box center [735, 278] width 8 height 8
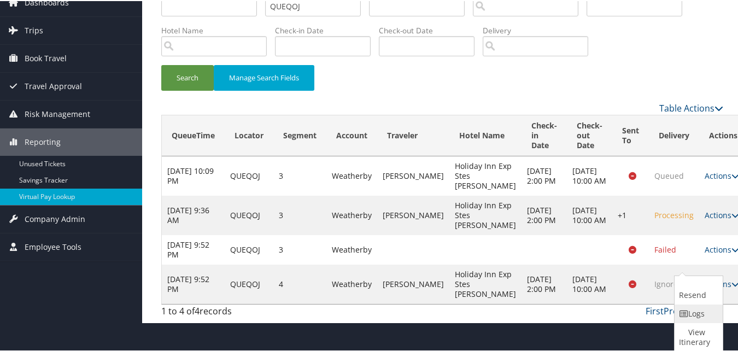
click at [702, 319] on link "Logs" at bounding box center [696, 312] width 45 height 19
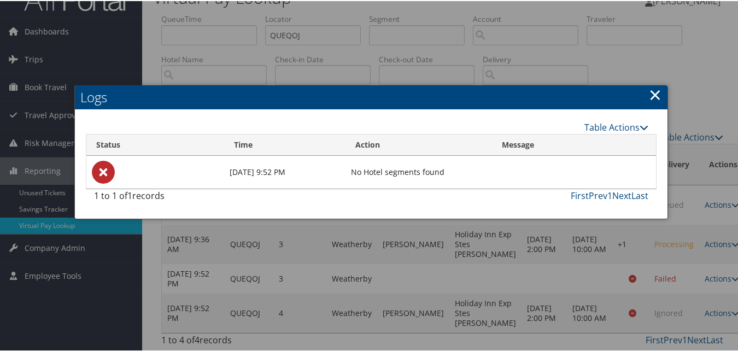
click at [651, 83] on link "×" at bounding box center [655, 94] width 13 height 22
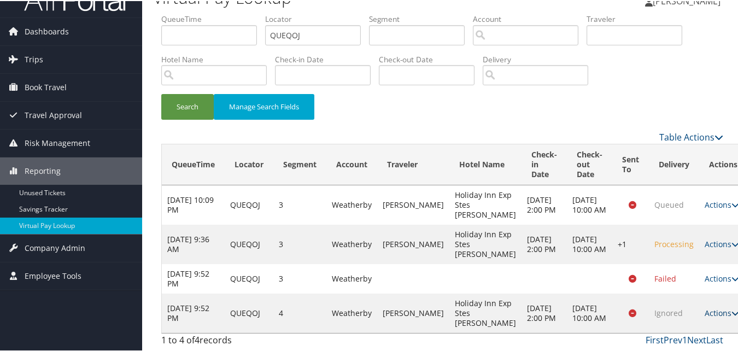
click at [704, 307] on link "Actions" at bounding box center [721, 312] width 34 height 10
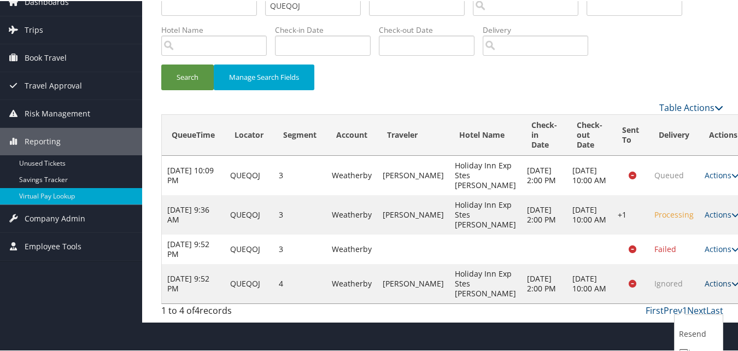
scroll to position [90, 0]
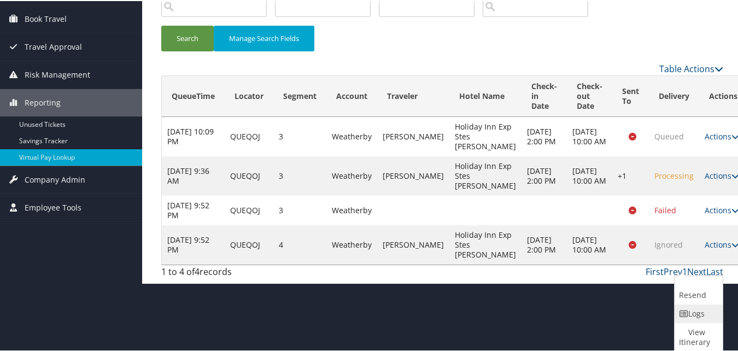
click at [694, 316] on link "Logs" at bounding box center [696, 312] width 45 height 19
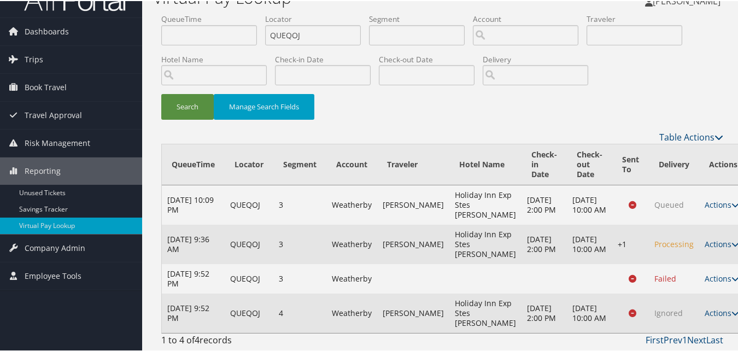
scroll to position [51, 0]
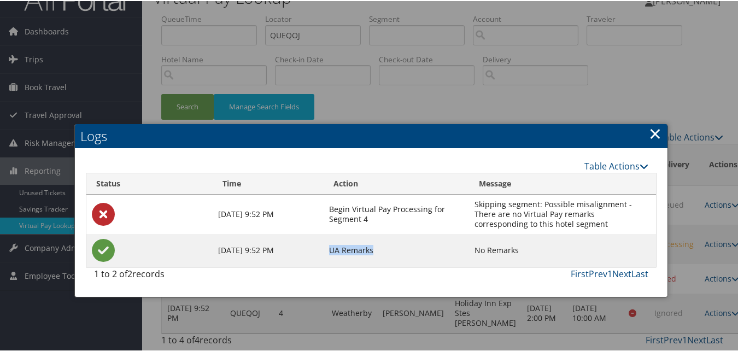
drag, startPoint x: 330, startPoint y: 221, endPoint x: 401, endPoint y: 215, distance: 71.8
click at [401, 233] on td "UA Remarks" at bounding box center [396, 249] width 145 height 33
drag, startPoint x: 401, startPoint y: 215, endPoint x: 476, endPoint y: 232, distance: 76.8
click at [456, 235] on td "UA Remarks" at bounding box center [396, 249] width 145 height 33
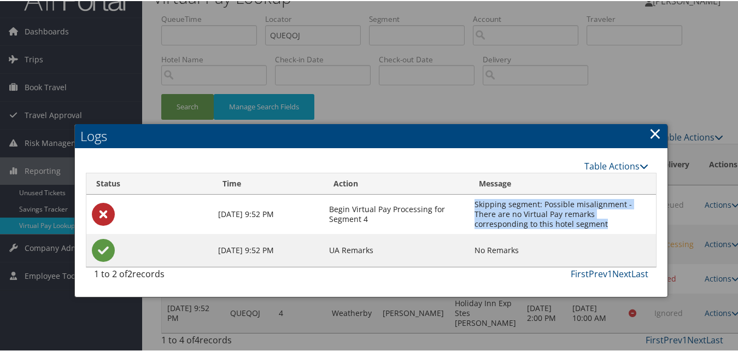
drag, startPoint x: 474, startPoint y: 174, endPoint x: 607, endPoint y: 198, distance: 135.0
click at [607, 198] on td "Skipping segment: Possible misalignment - There are no Virtual Pay remarks corr…" at bounding box center [562, 212] width 187 height 39
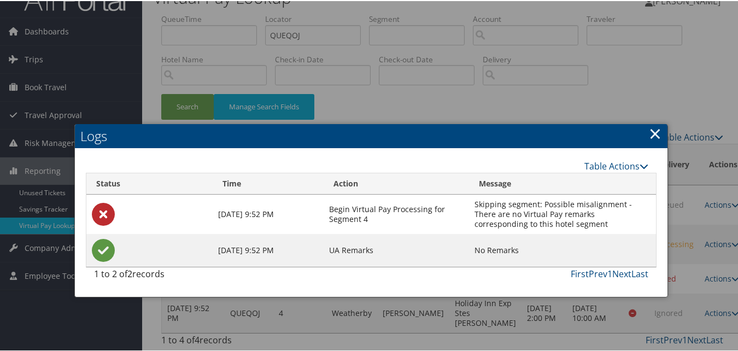
drag, startPoint x: 607, startPoint y: 198, endPoint x: 572, endPoint y: 207, distance: 35.7
click at [572, 233] on td "No Remarks" at bounding box center [562, 249] width 187 height 33
click at [652, 121] on link "×" at bounding box center [655, 132] width 13 height 22
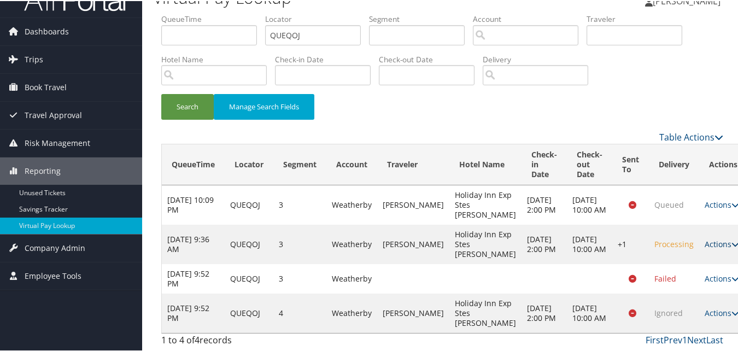
click at [731, 239] on icon at bounding box center [735, 243] width 8 height 8
drag, startPoint x: 587, startPoint y: 322, endPoint x: 592, endPoint y: 322, distance: 5.5
click at [612, 322] on td at bounding box center [630, 311] width 37 height 39
click at [704, 307] on link "Actions" at bounding box center [721, 312] width 34 height 10
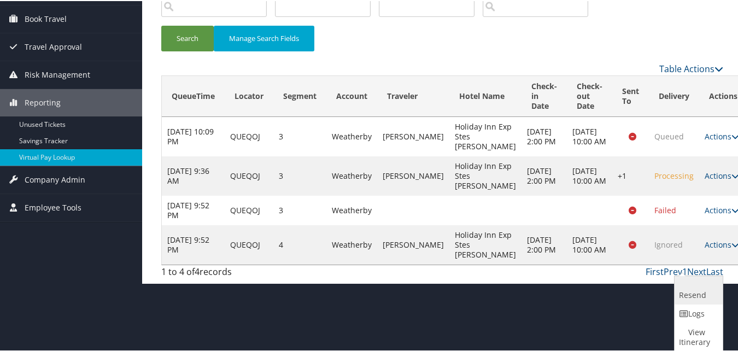
click at [702, 293] on link "Resend" at bounding box center [696, 289] width 45 height 28
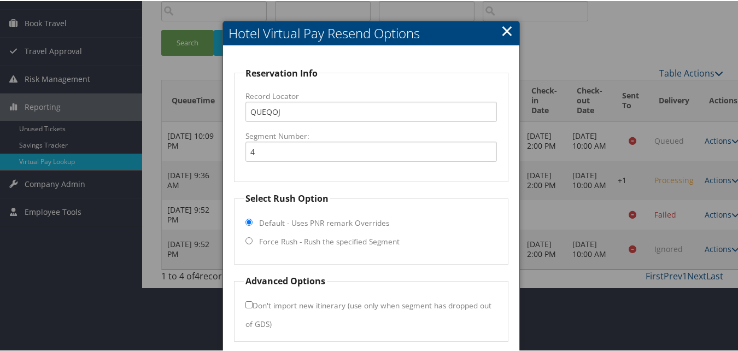
scroll to position [125, 0]
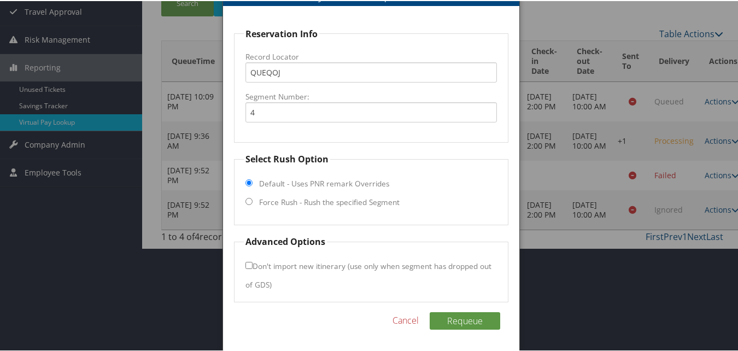
click at [268, 202] on label "Force Rush - Rush the specified Segment" at bounding box center [329, 201] width 140 height 11
click at [252, 202] on input "Force Rush - Rush the specified Segment" at bounding box center [248, 200] width 7 height 7
radio input "true"
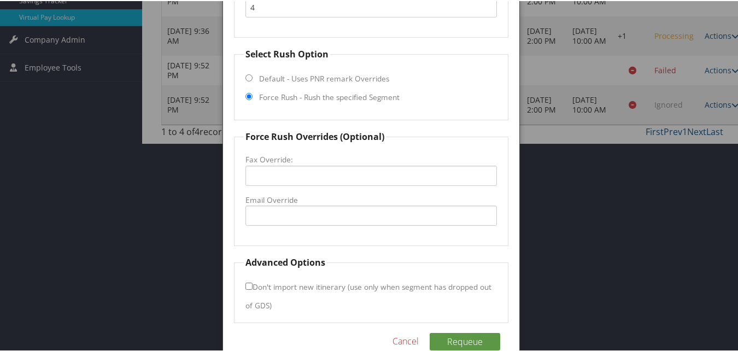
scroll to position [234, 0]
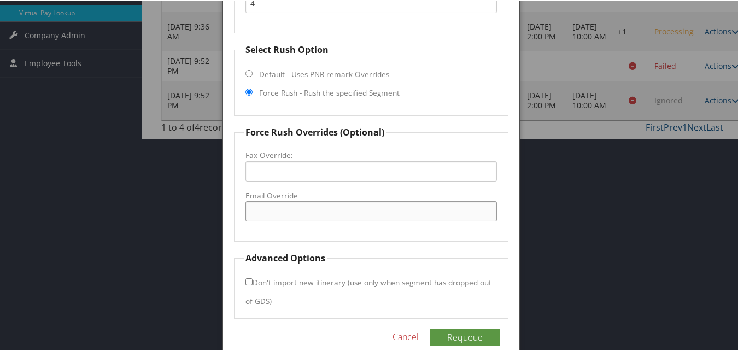
click at [289, 212] on input "Email Override" at bounding box center [370, 210] width 251 height 20
click at [401, 338] on link "Cancel" at bounding box center [405, 335] width 26 height 13
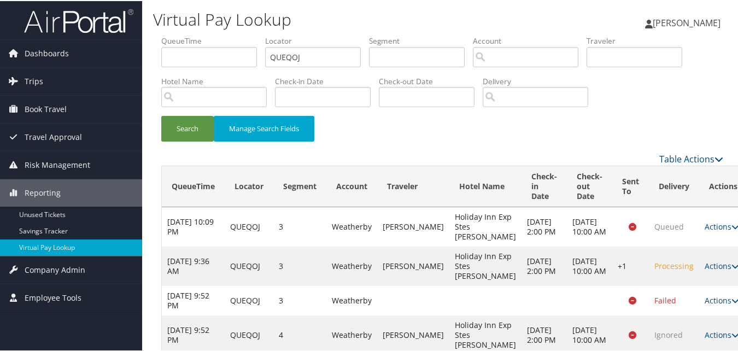
scroll to position [51, 0]
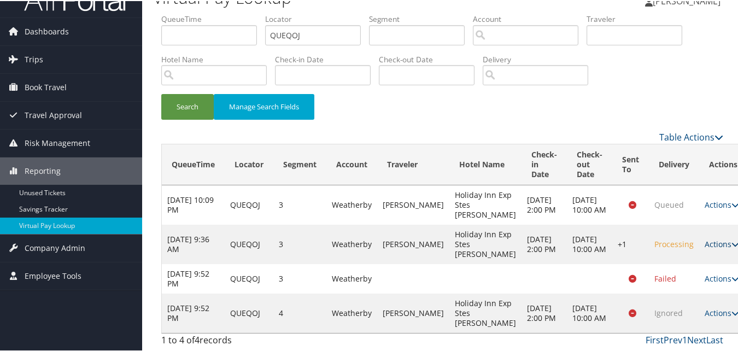
click at [704, 238] on link "Actions" at bounding box center [721, 243] width 34 height 10
click at [467, 272] on td at bounding box center [485, 278] width 72 height 30
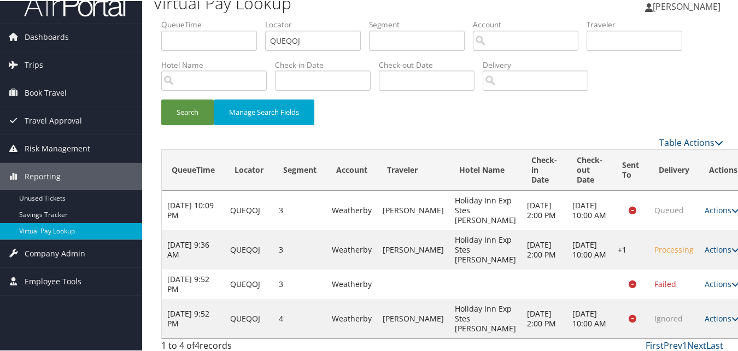
scroll to position [0, 0]
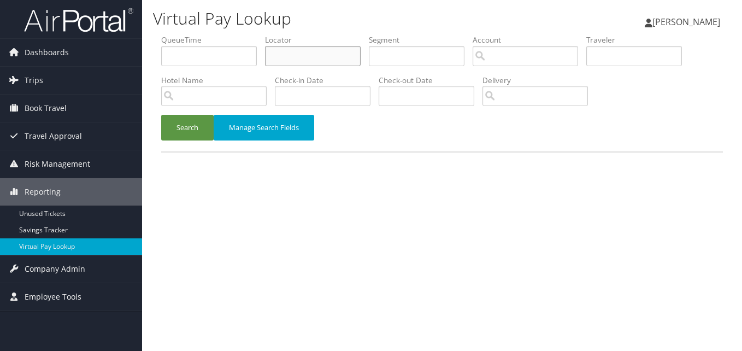
click at [299, 53] on input "text" at bounding box center [313, 56] width 96 height 20
click at [321, 55] on input "text" at bounding box center [313, 56] width 96 height 20
paste input "QUEQOJ"
type input "QUEQOJ"
click at [174, 130] on button "Search" at bounding box center [187, 128] width 52 height 26
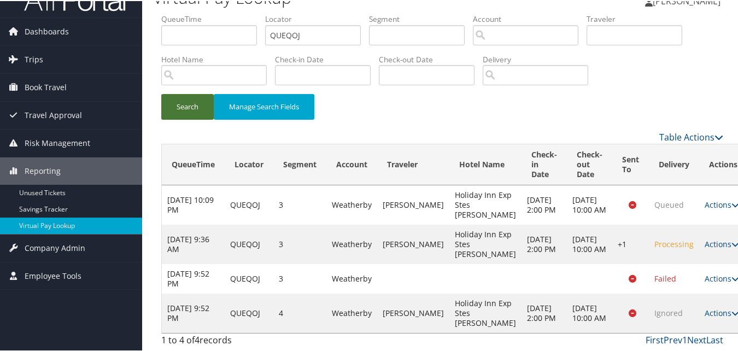
scroll to position [51, 0]
click at [704, 309] on link "Actions" at bounding box center [721, 312] width 34 height 10
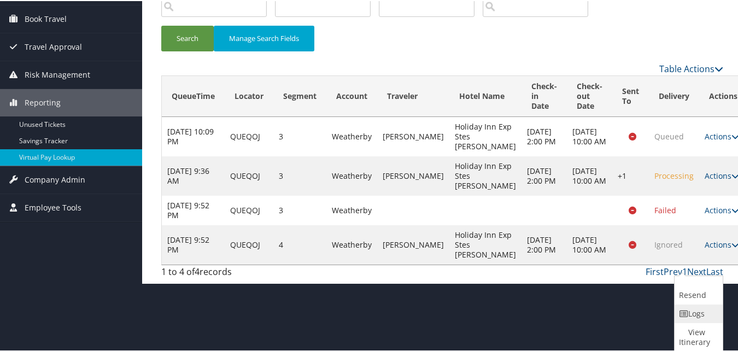
click at [702, 315] on link "Logs" at bounding box center [696, 312] width 45 height 19
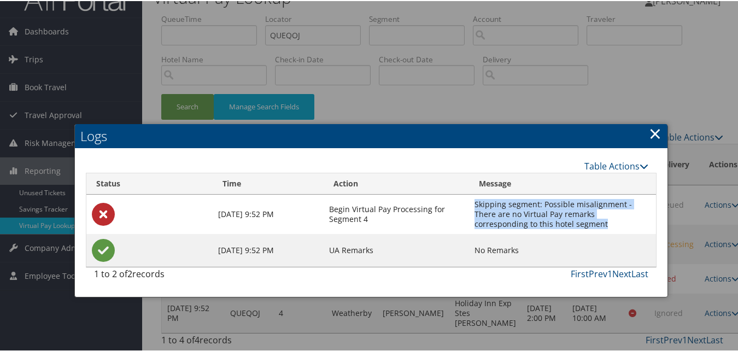
drag, startPoint x: 556, startPoint y: 189, endPoint x: 474, endPoint y: 175, distance: 83.6
click at [474, 193] on td "Skipping segment: Possible misalignment - There are no Virtual Pay remarks corr…" at bounding box center [562, 212] width 187 height 39
drag, startPoint x: 474, startPoint y: 175, endPoint x: 562, endPoint y: 188, distance: 88.9
click at [562, 193] on td "Skipping segment: Possible misalignment - There are no Virtual Pay remarks corr…" at bounding box center [562, 212] width 187 height 39
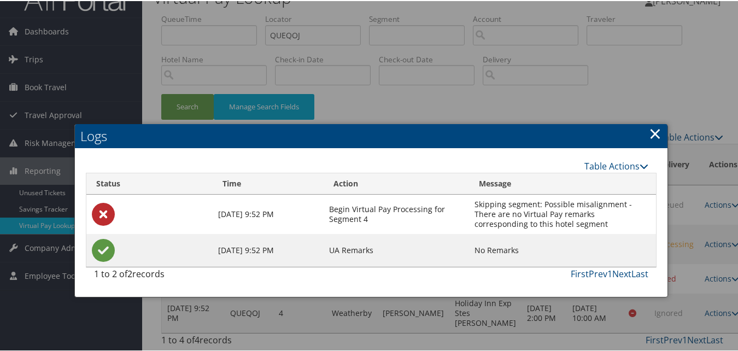
click at [649, 121] on link "×" at bounding box center [655, 132] width 13 height 22
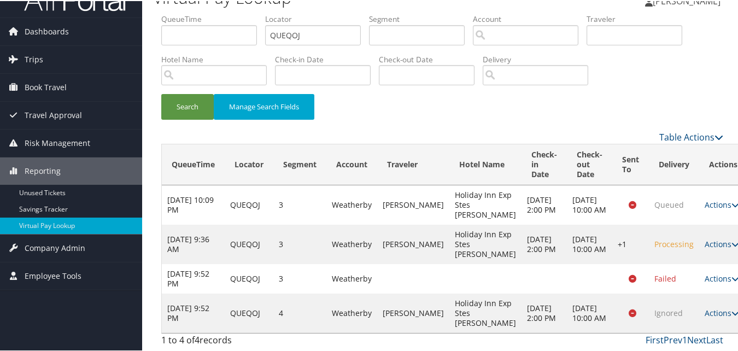
scroll to position [0, 0]
click at [704, 307] on link "Actions" at bounding box center [721, 312] width 34 height 10
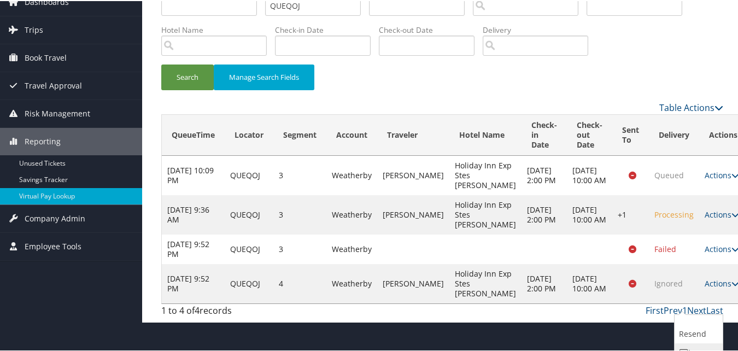
scroll to position [90, 0]
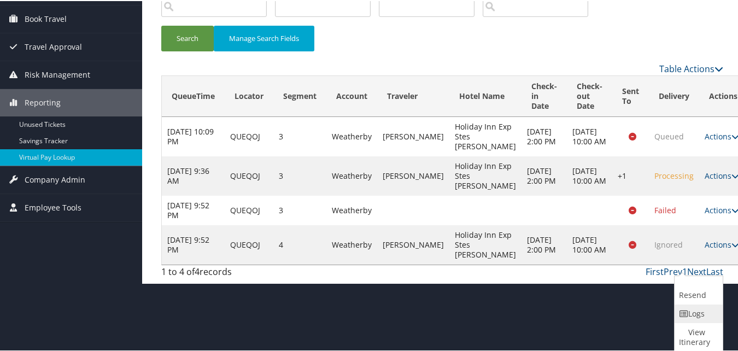
click at [698, 314] on link "Logs" at bounding box center [696, 312] width 45 height 19
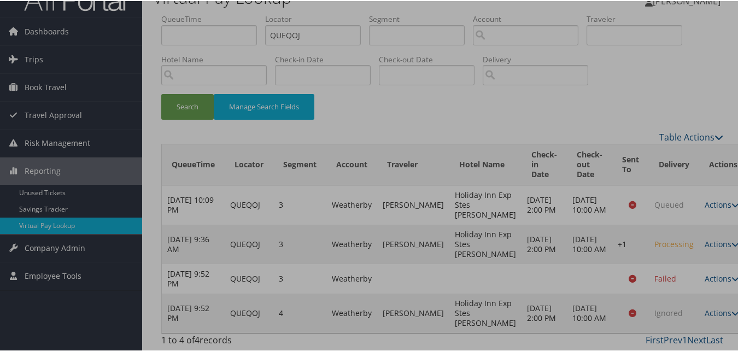
scroll to position [51, 0]
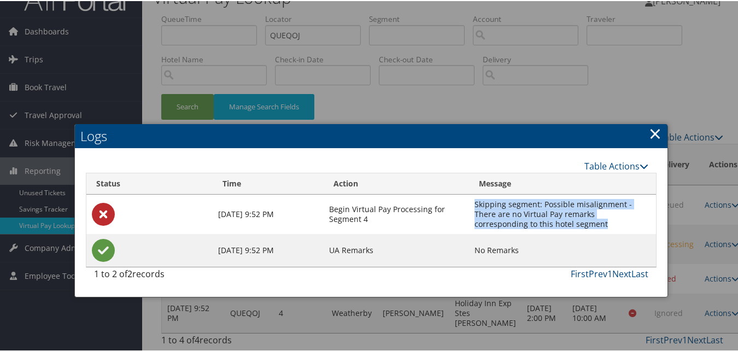
drag, startPoint x: 477, startPoint y: 171, endPoint x: 561, endPoint y: 201, distance: 89.7
click at [561, 201] on td "Skipping segment: Possible misalignment - There are no Virtual Pay remarks corr…" at bounding box center [562, 212] width 187 height 39
copy td "Skipping segment: Possible misalignment - There are no Virtual Pay remarks corr…"
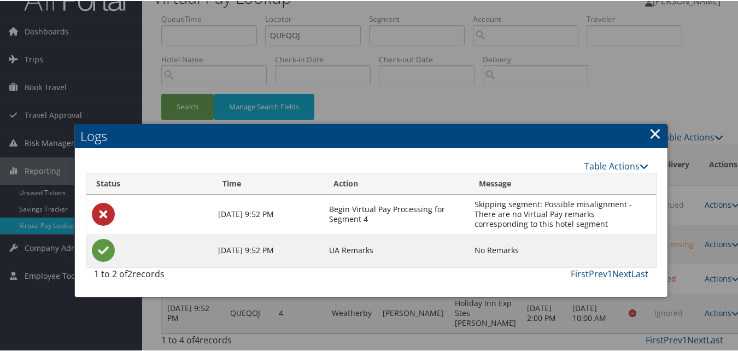
click at [656, 121] on link "×" at bounding box center [655, 132] width 13 height 22
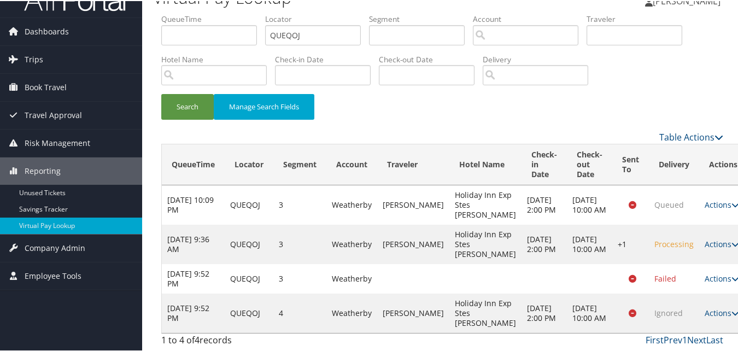
scroll to position [0, 0]
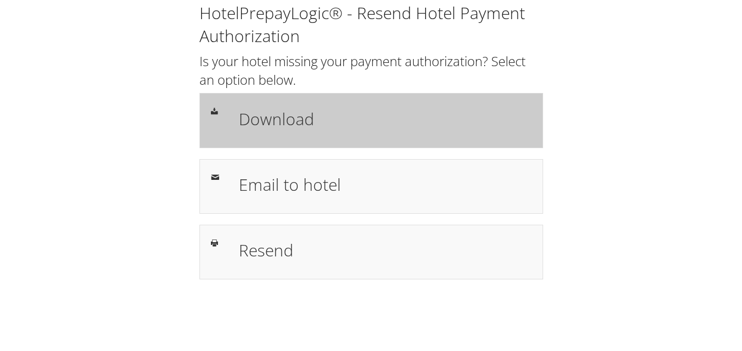
click at [309, 134] on div "Download" at bounding box center [385, 120] width 309 height 32
